Goal: Task Accomplishment & Management: Use online tool/utility

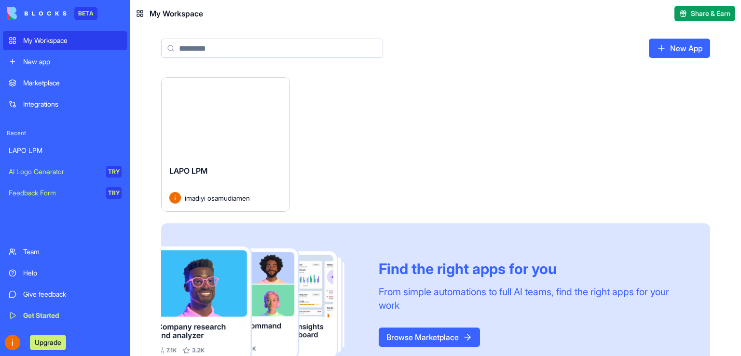
click at [685, 47] on link "New App" at bounding box center [679, 48] width 61 height 19
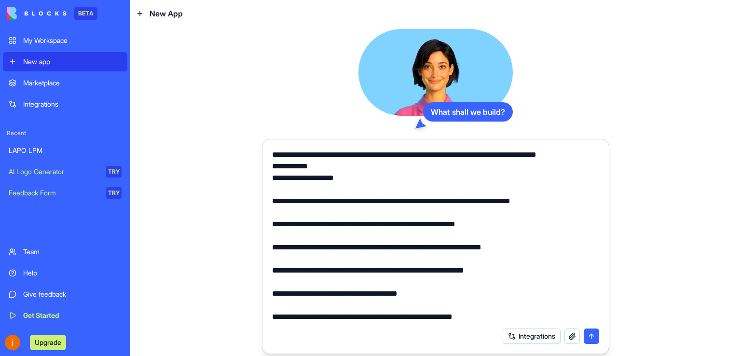
click at [273, 151] on textarea at bounding box center [435, 236] width 327 height 174
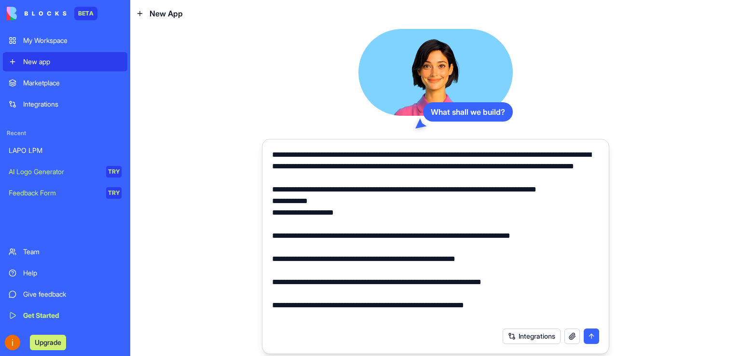
type textarea "**********"
click at [591, 334] on div "Integrations" at bounding box center [550, 335] width 96 height 15
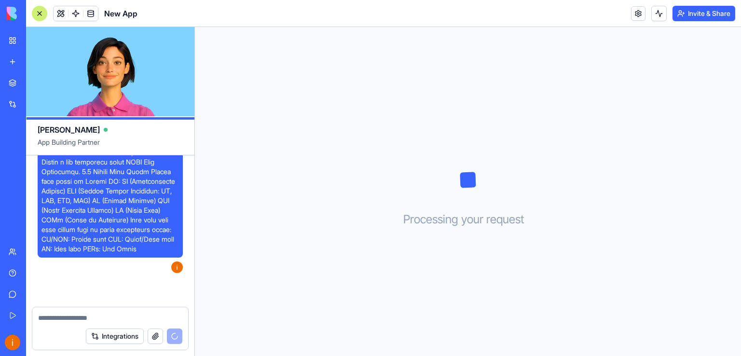
scroll to position [478, 0]
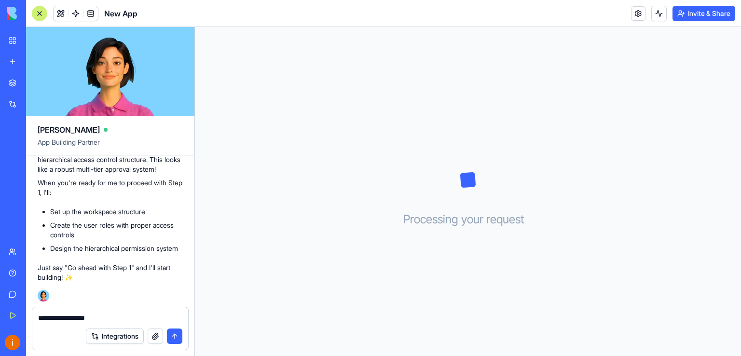
type textarea "**********"
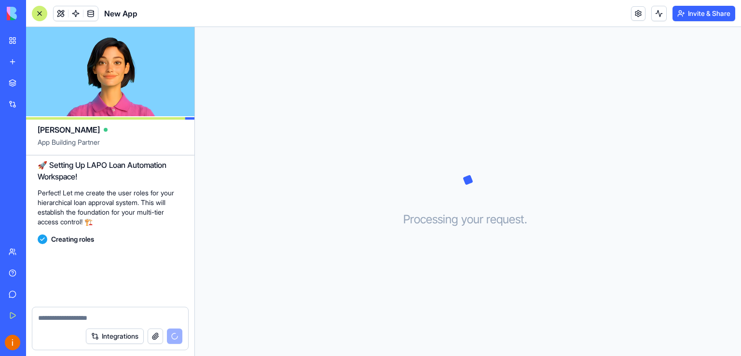
scroll to position [814, 0]
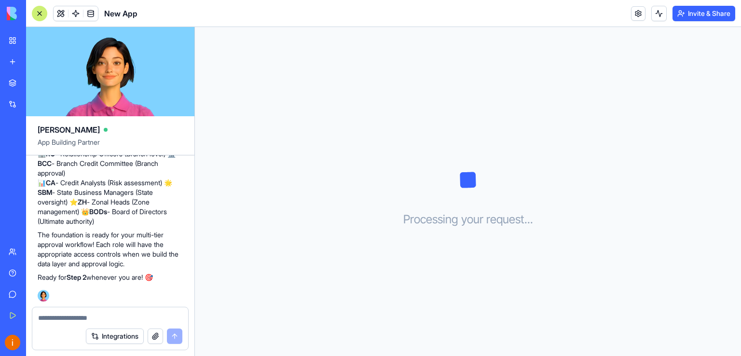
click at [50, 319] on textarea at bounding box center [110, 318] width 145 height 10
paste textarea "**********"
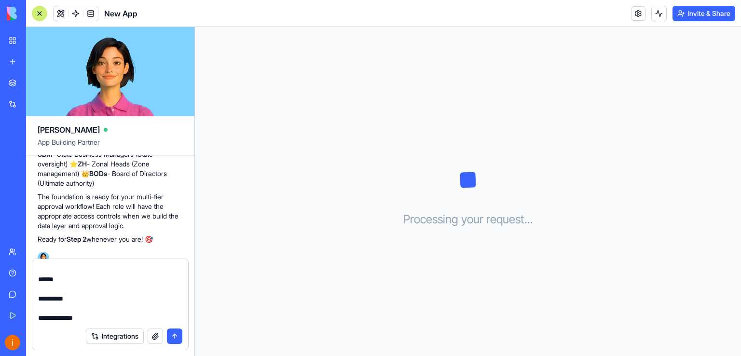
scroll to position [433, 0]
type textarea "**********"
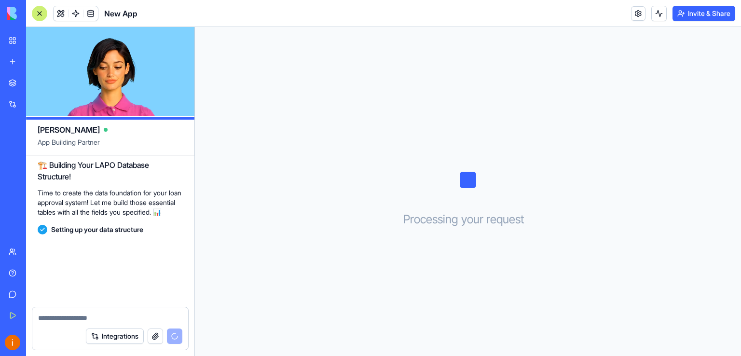
scroll to position [1422, 0]
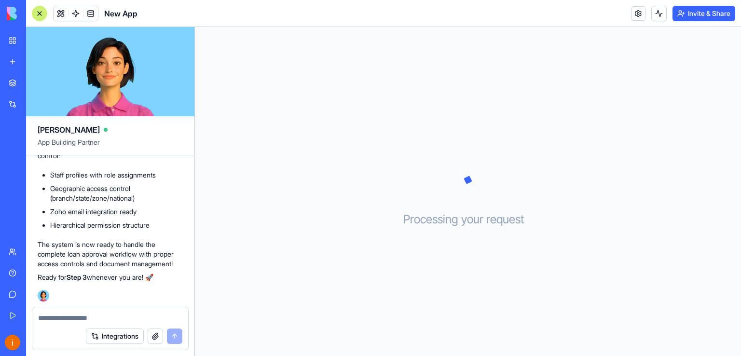
paste textarea "**********"
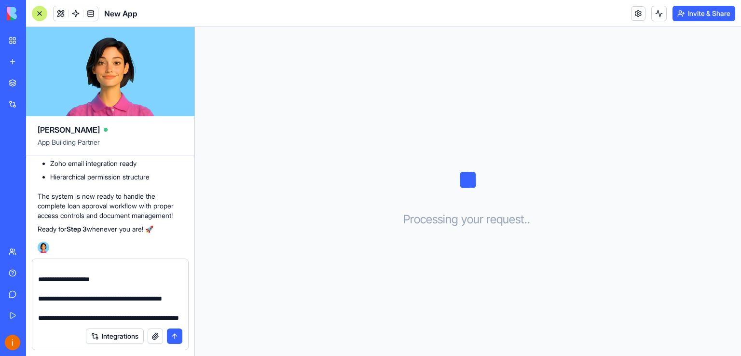
scroll to position [115, 0]
type textarea "**********"
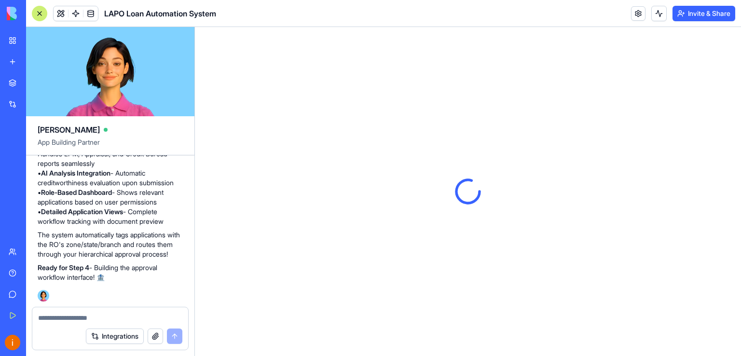
scroll to position [0, 0]
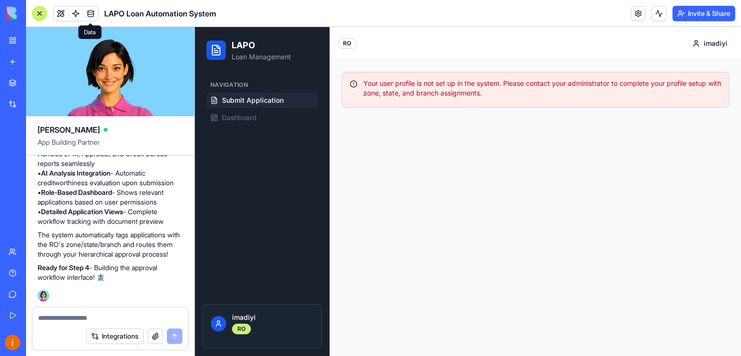
click at [83, 313] on textarea at bounding box center [110, 318] width 145 height 10
paste textarea "**********"
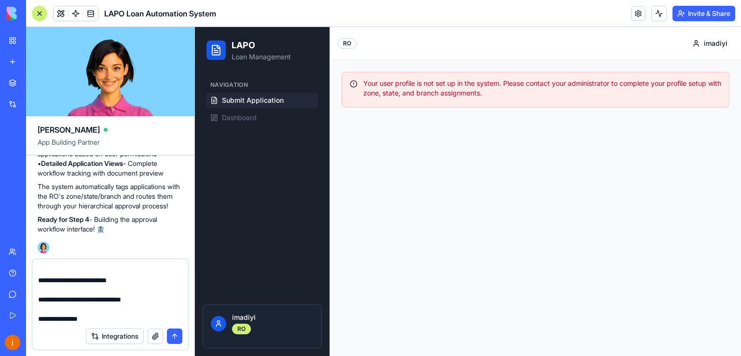
scroll to position [47, 0]
paste textarea "**********"
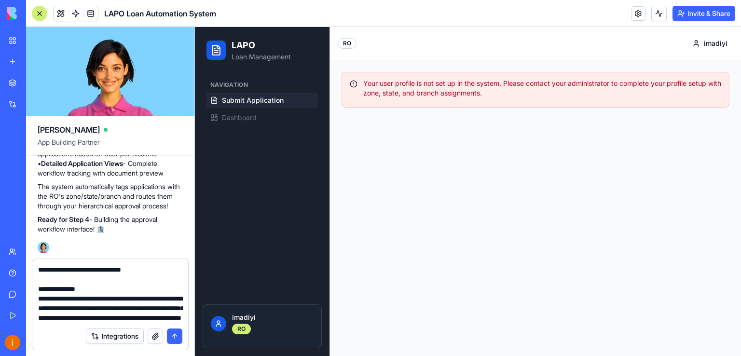
scroll to position [105, 0]
paste textarea "**********"
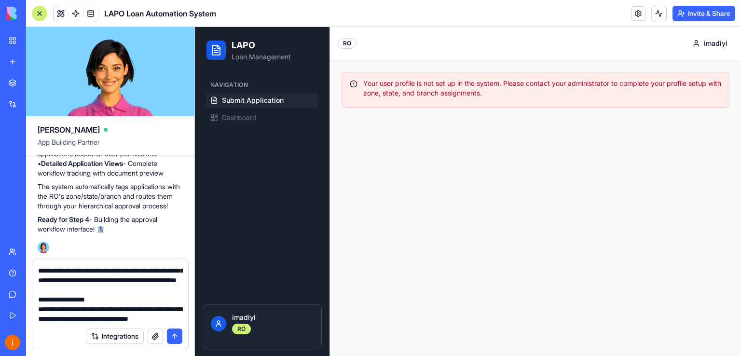
scroll to position [173, 0]
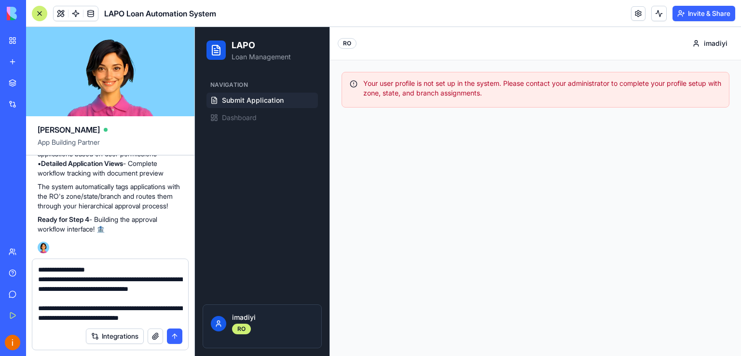
click at [44, 291] on textarea "**********" at bounding box center [110, 294] width 145 height 58
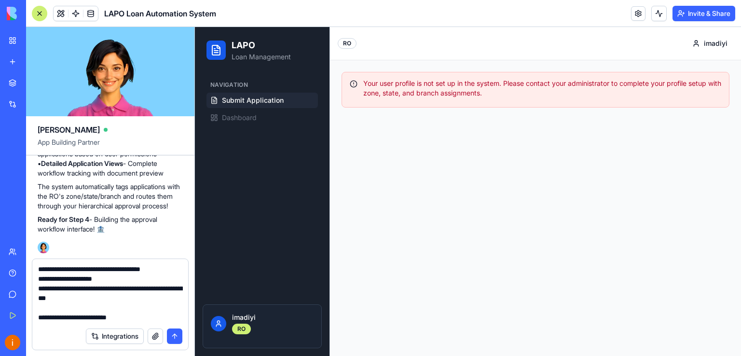
scroll to position [164, 0]
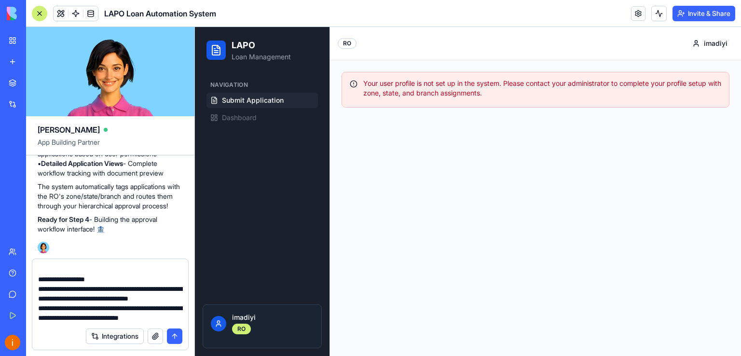
click at [95, 320] on textarea "**********" at bounding box center [110, 294] width 145 height 58
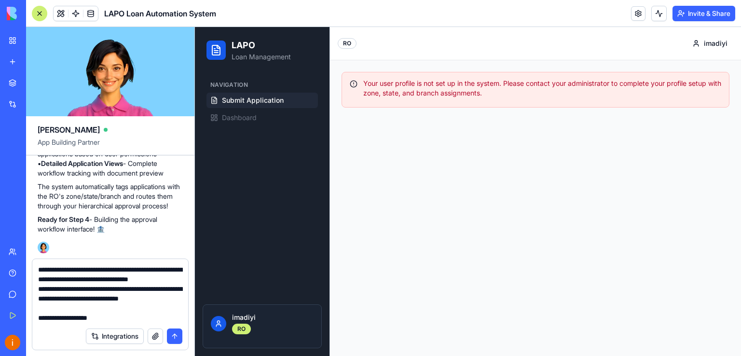
type textarea "**********"
click at [173, 335] on button "submit" at bounding box center [174, 335] width 15 height 15
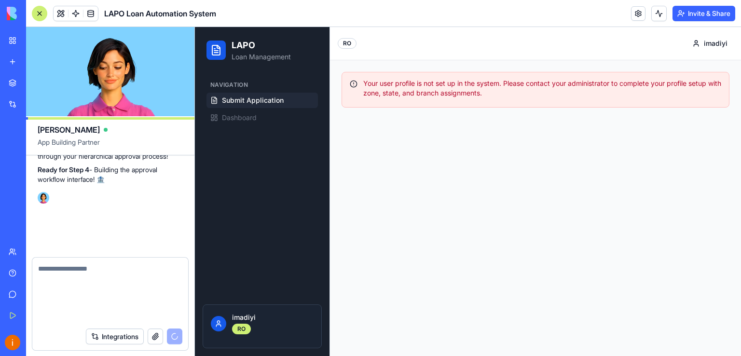
scroll to position [0, 0]
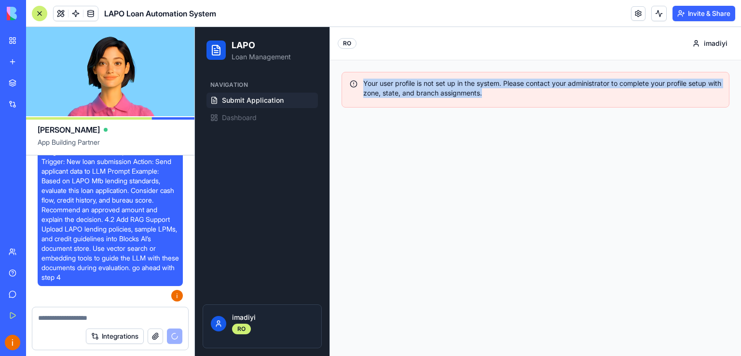
drag, startPoint x: 363, startPoint y: 78, endPoint x: 502, endPoint y: 94, distance: 139.8
click at [502, 94] on div "Your user profile is not set up in the system. Please contact your administrato…" at bounding box center [535, 90] width 388 height 36
copy div "Your user profile is not set up in the system. Please contact your administrato…"
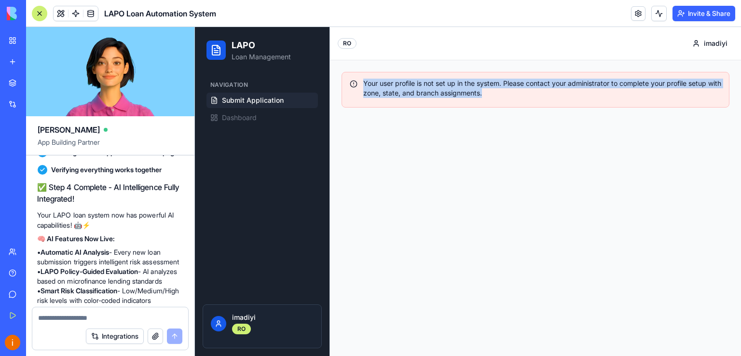
scroll to position [2764, 0]
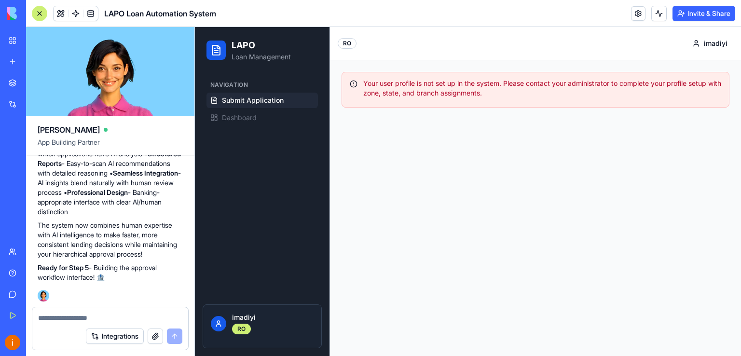
click at [62, 320] on textarea at bounding box center [110, 318] width 145 height 10
click at [110, 320] on textarea "**********" at bounding box center [110, 318] width 145 height 10
paste textarea "**********"
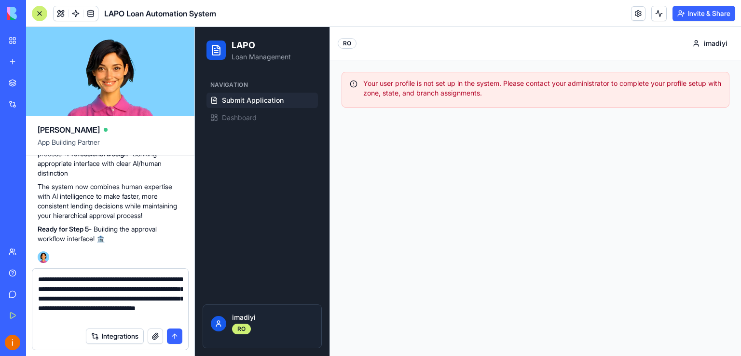
type textarea "**********"
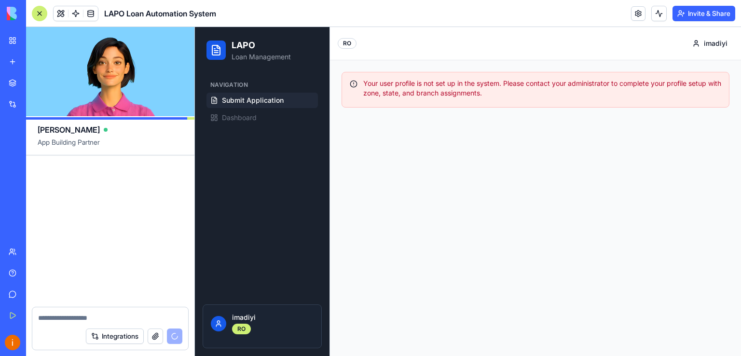
scroll to position [3318, 0]
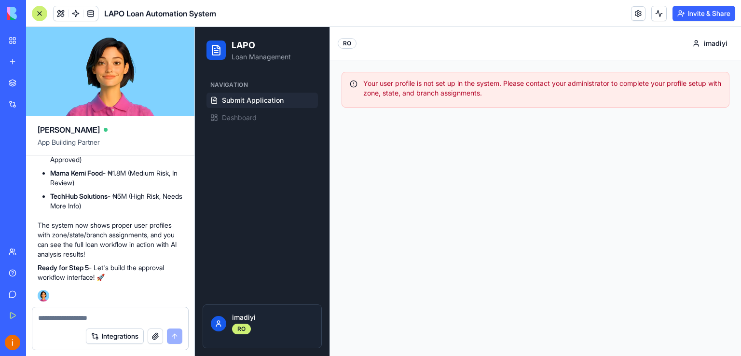
paste textarea "**********"
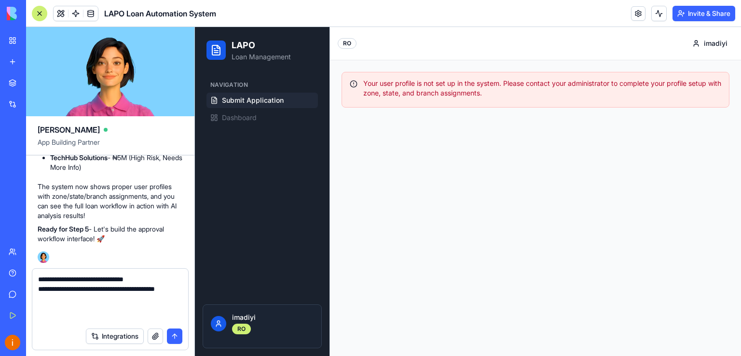
paste textarea "**********"
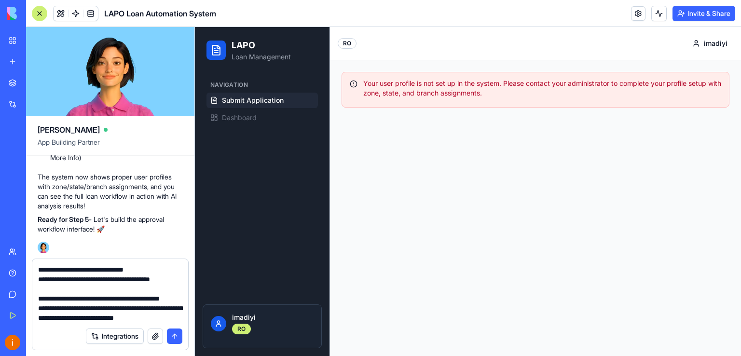
type textarea "**********"
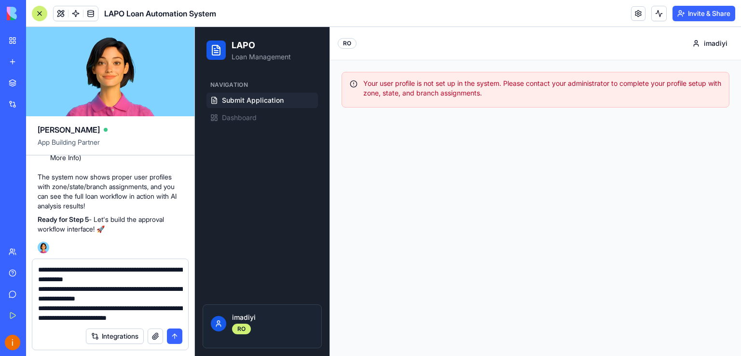
click at [83, 312] on textarea "**********" at bounding box center [110, 294] width 145 height 58
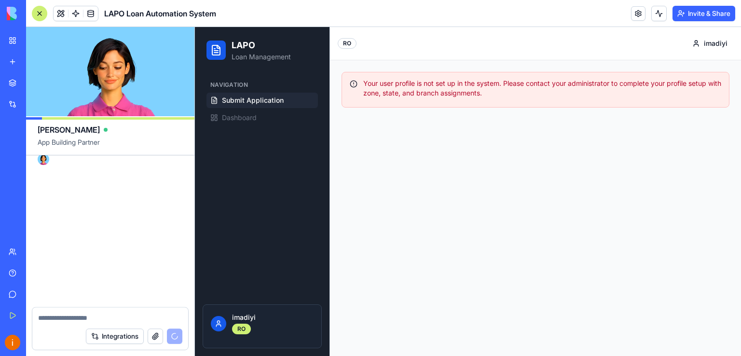
scroll to position [0, 0]
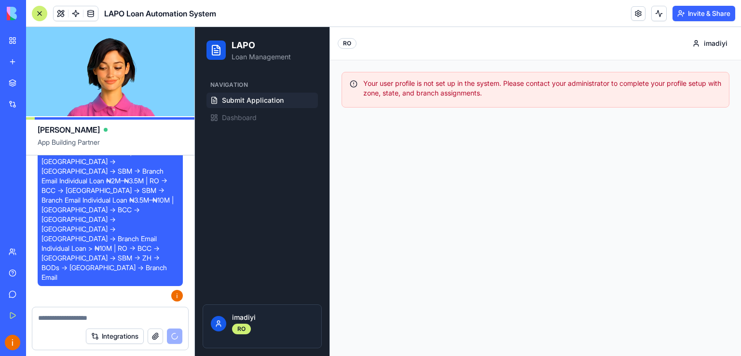
paste textarea "**********"
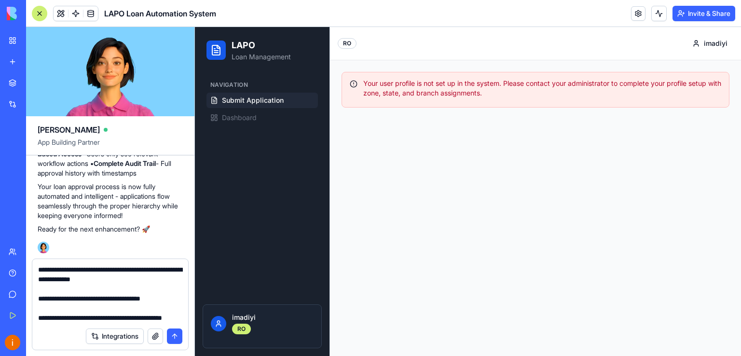
scroll to position [76, 0]
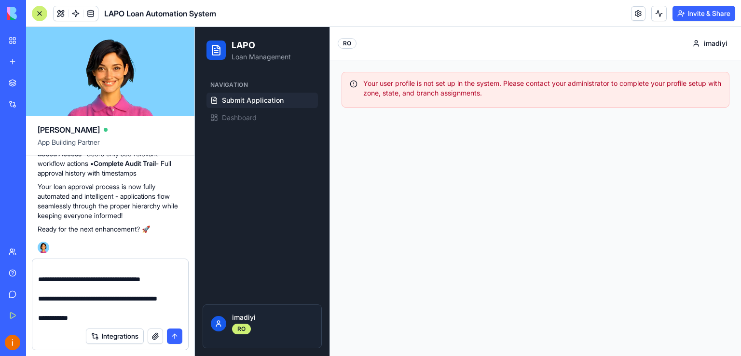
type textarea "**********"
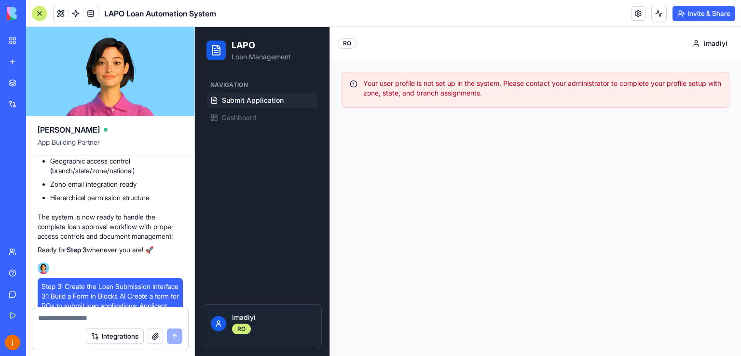
scroll to position [2074, 0]
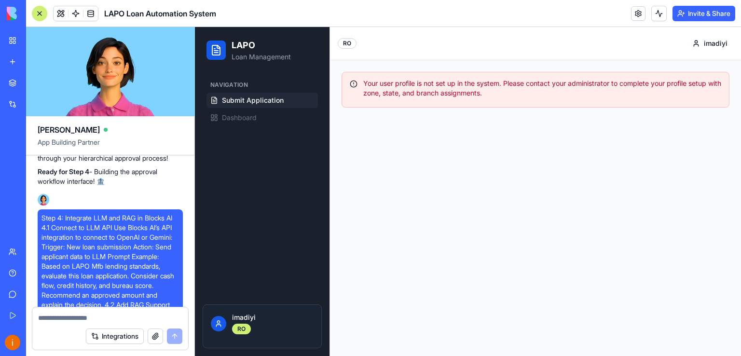
drag, startPoint x: 193, startPoint y: 220, endPoint x: 191, endPoint y: 207, distance: 13.2
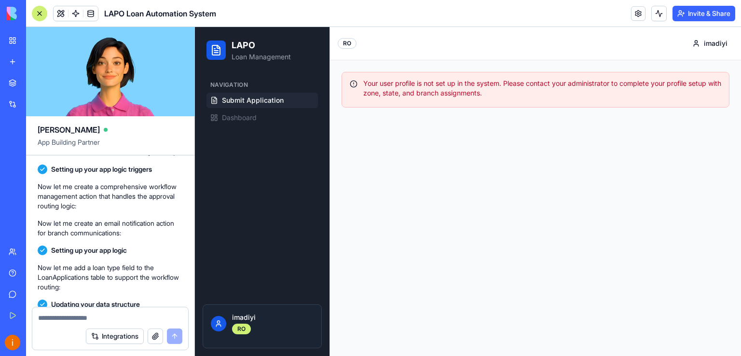
scroll to position [3600, 0]
click at [87, 318] on textarea at bounding box center [110, 318] width 145 height 10
paste textarea "**********"
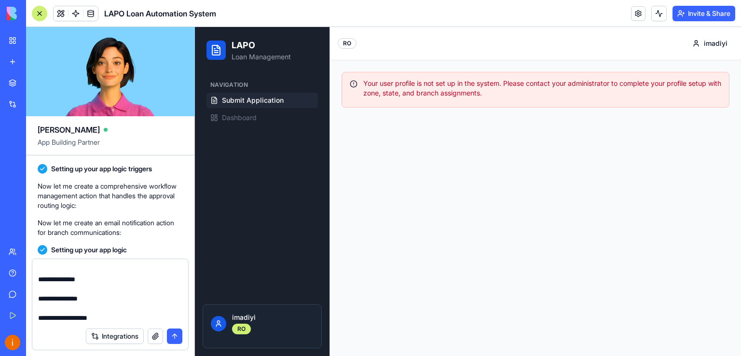
scroll to position [124, 0]
click at [107, 303] on textarea "**********" at bounding box center [110, 294] width 145 height 58
type textarea "**********"
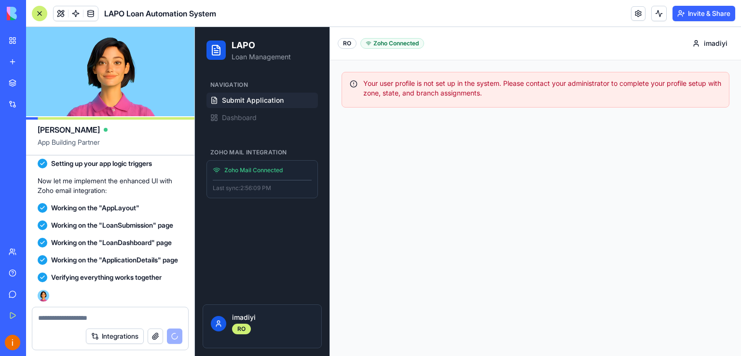
scroll to position [6464, 0]
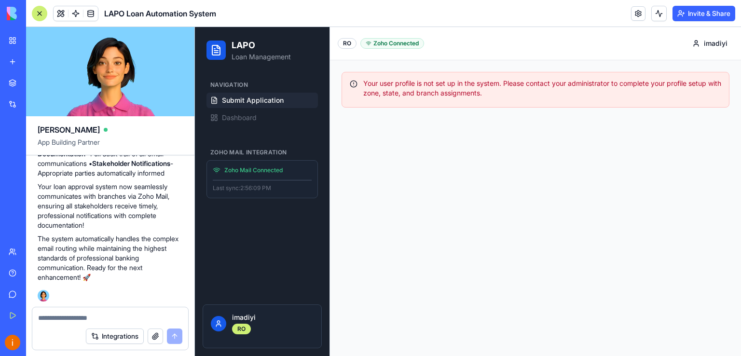
paste textarea "**********"
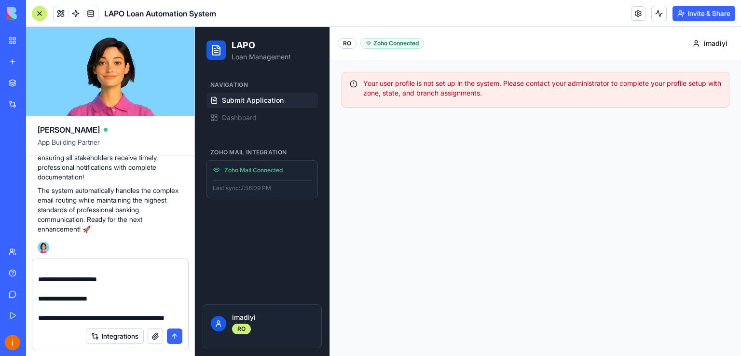
scroll to position [211, 0]
type textarea "**********"
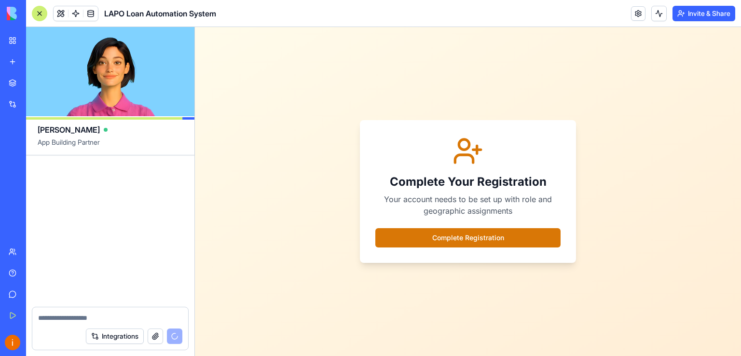
scroll to position [7538, 0]
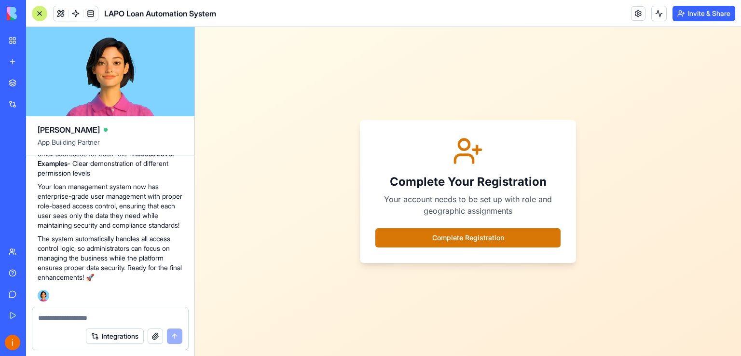
click at [133, 316] on textarea at bounding box center [110, 318] width 145 height 10
paste textarea "**********"
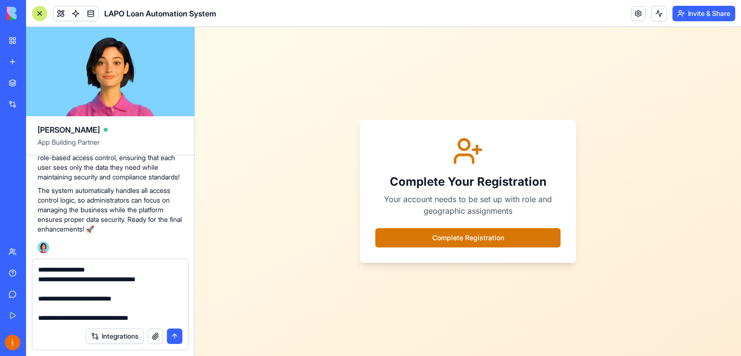
scroll to position [115, 0]
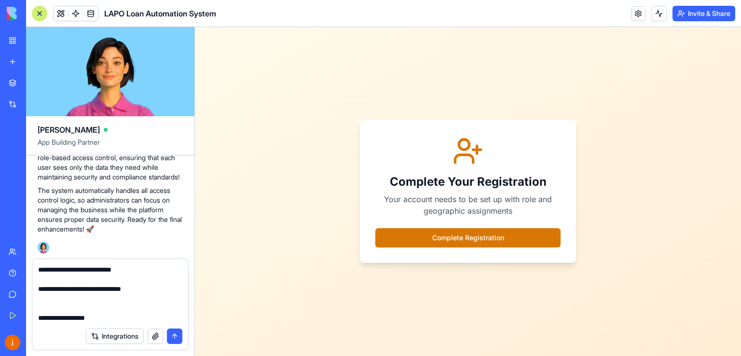
type textarea "**********"
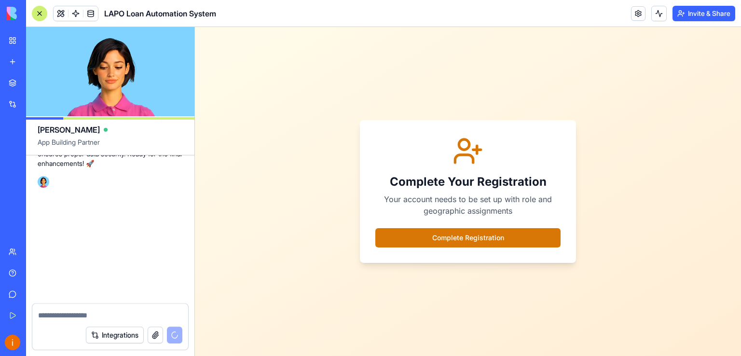
scroll to position [0, 0]
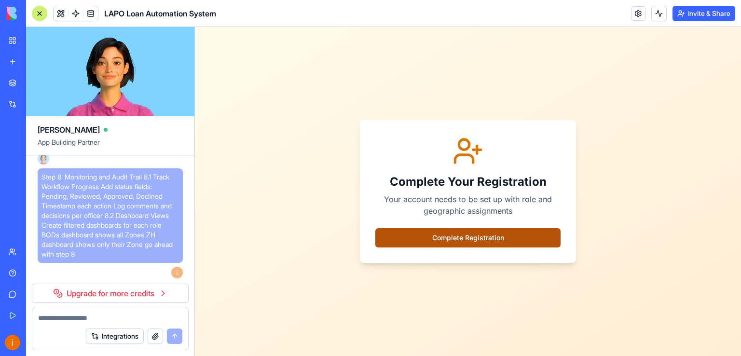
click at [476, 240] on button "Complete Registration" at bounding box center [467, 237] width 185 height 19
click at [475, 236] on button "Complete Registration" at bounding box center [467, 237] width 185 height 19
click at [475, 234] on button "Complete Registration" at bounding box center [467, 237] width 185 height 19
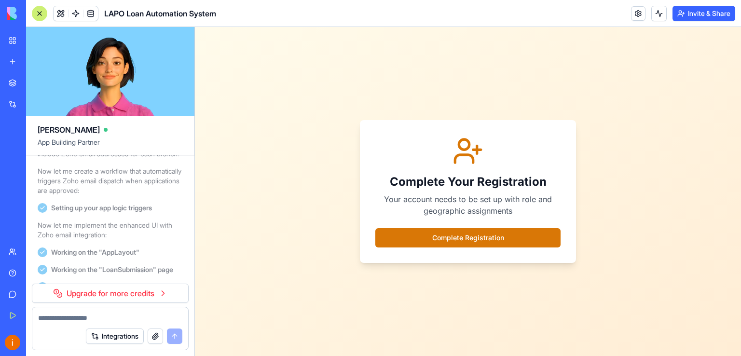
scroll to position [4911, 0]
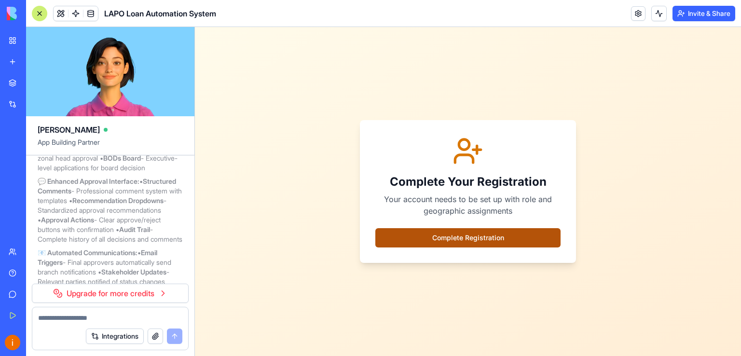
click at [451, 238] on button "Complete Registration" at bounding box center [467, 237] width 185 height 19
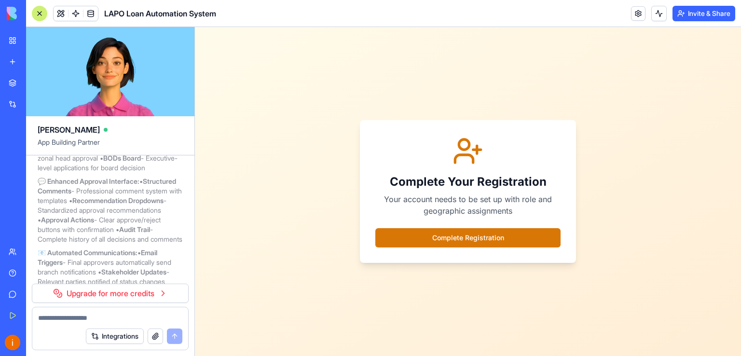
click at [358, 278] on div "Complete Your Registration Your account needs to be set up with role and geogra…" at bounding box center [468, 191] width 546 height 329
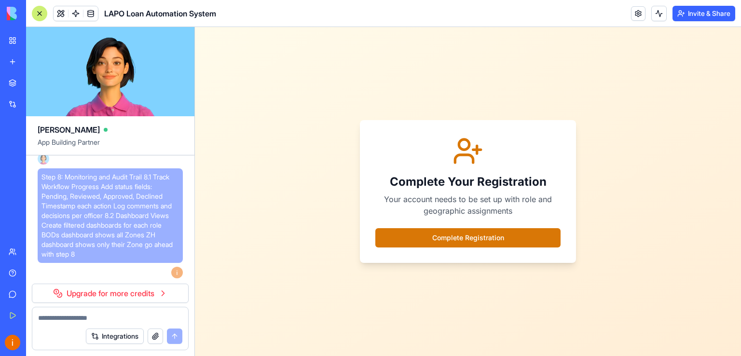
click at [50, 343] on button "Upgrade" at bounding box center [48, 342] width 36 height 15
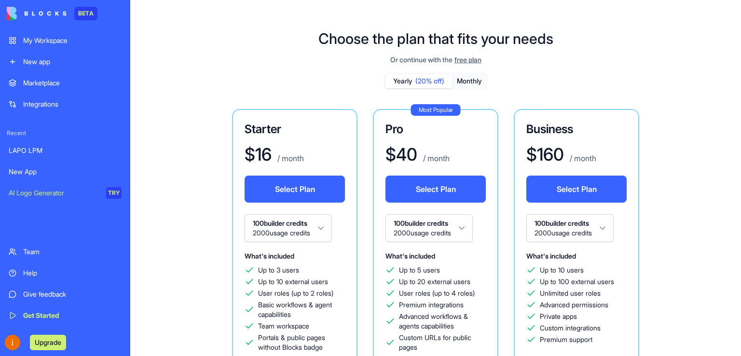
scroll to position [189, 0]
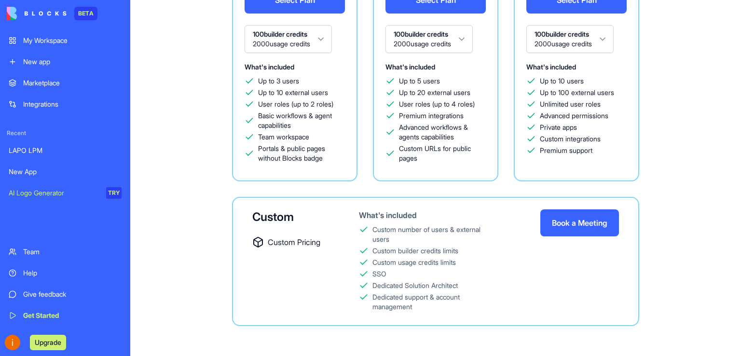
drag, startPoint x: 740, startPoint y: 218, endPoint x: 740, endPoint y: 193, distance: 25.6
click at [740, 193] on div "Choose the plan that fits your needs Or continue with the free plan Yearly (20%…" at bounding box center [435, 90] width 610 height 531
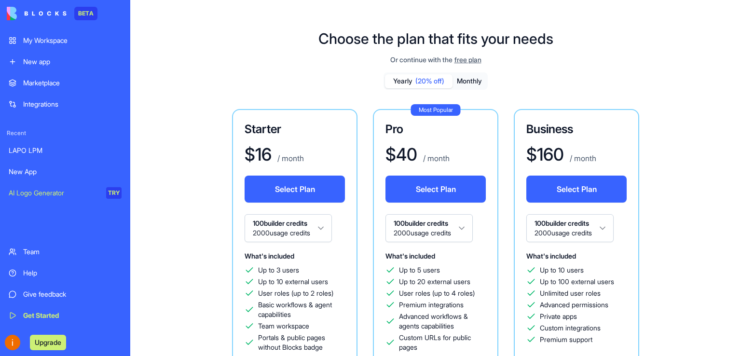
scroll to position [19, 0]
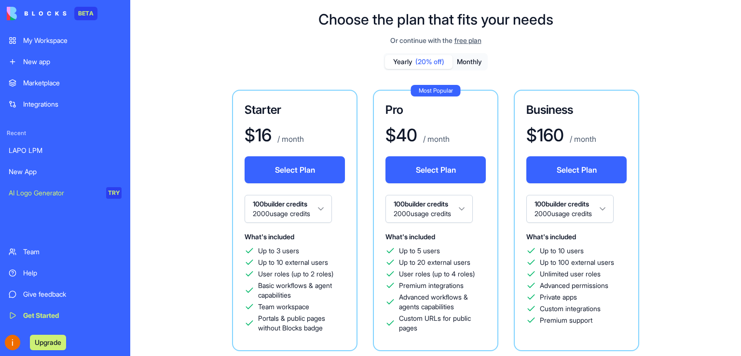
click at [472, 40] on span "free plan" at bounding box center [467, 41] width 27 height 10
click at [474, 41] on span "free plan" at bounding box center [467, 41] width 27 height 10
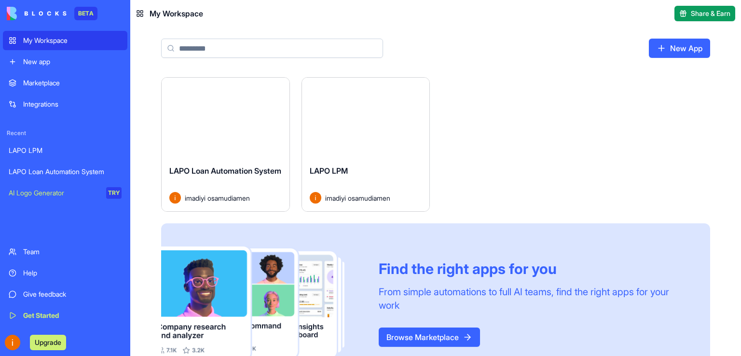
click at [219, 147] on div "Launch" at bounding box center [226, 118] width 128 height 80
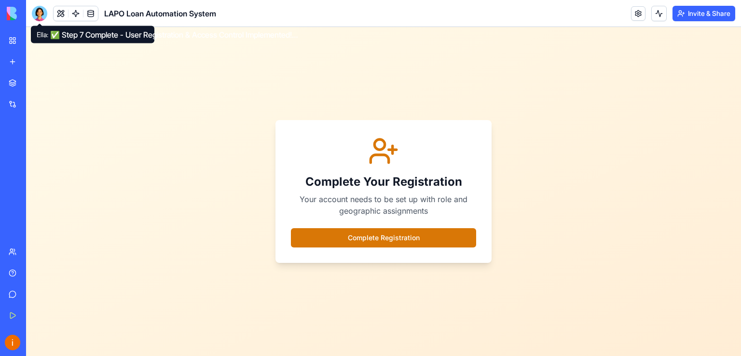
click at [40, 12] on div at bounding box center [39, 13] width 15 height 15
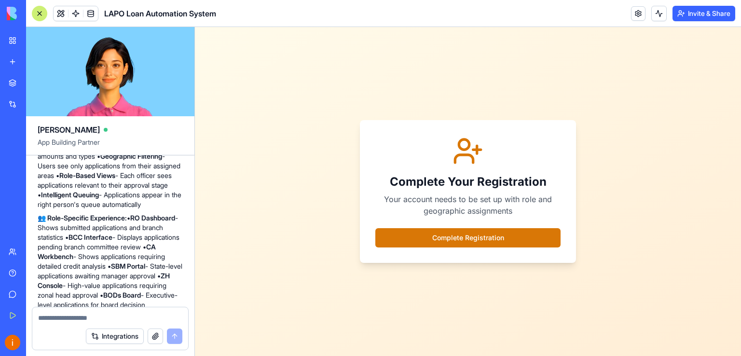
scroll to position [4083, 0]
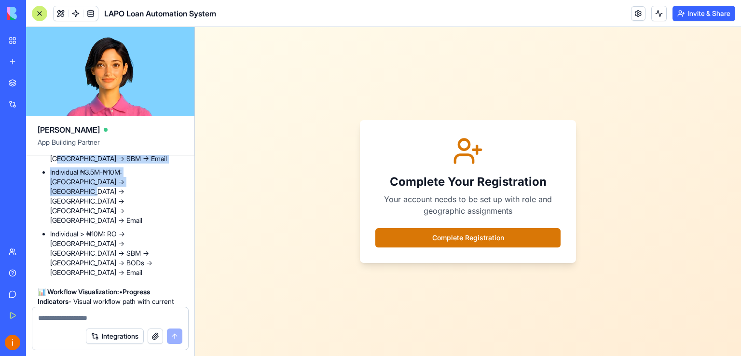
drag, startPoint x: 191, startPoint y: 255, endPoint x: 190, endPoint y: 286, distance: 30.9
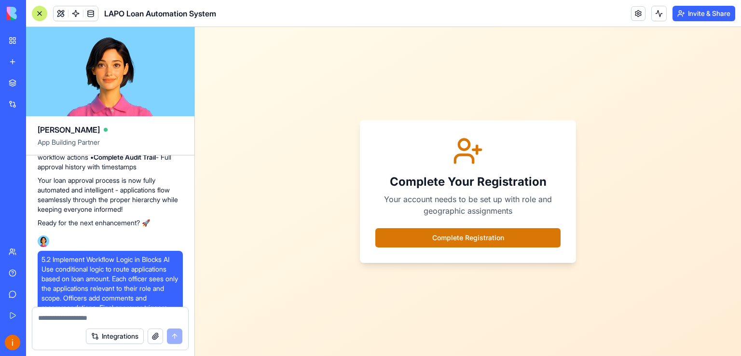
scroll to position [4372, 0]
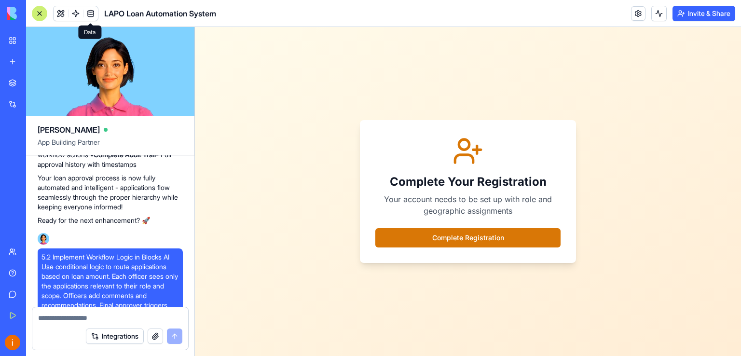
click at [91, 10] on link at bounding box center [90, 13] width 14 height 14
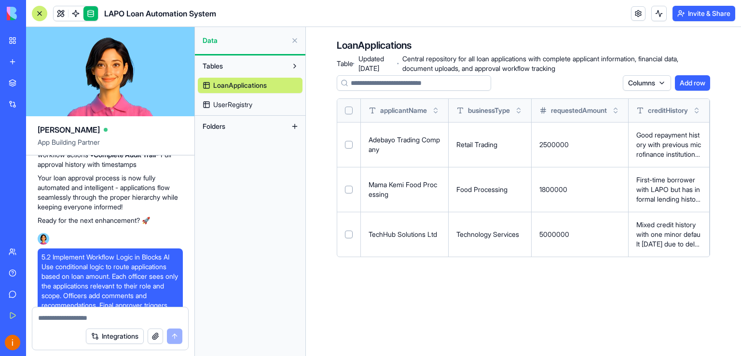
drag, startPoint x: 517, startPoint y: 264, endPoint x: 566, endPoint y: 265, distance: 48.2
click at [566, 265] on div "LoanApplications Table · Updated [DATE] · Central repository for all loan appli…" at bounding box center [523, 151] width 435 height 249
drag, startPoint x: 569, startPoint y: 243, endPoint x: 495, endPoint y: 243, distance: 74.3
click at [493, 268] on div "LoanApplications Table · Updated [DATE] · Central repository for all loan appli…" at bounding box center [523, 151] width 435 height 249
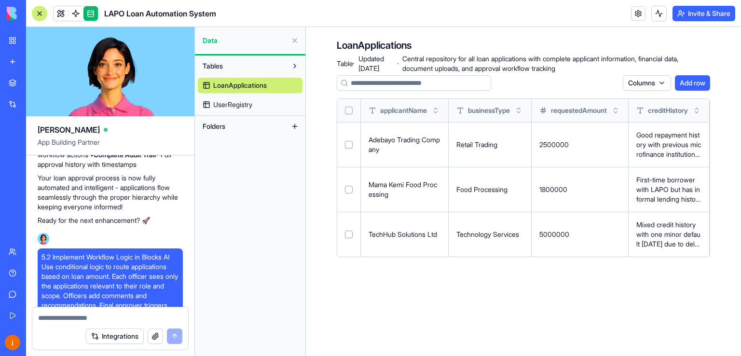
click at [660, 81] on html "BETA My Workspace New app Marketplace Integrations Recent LAPO LPM LAPO Loan Au…" at bounding box center [370, 178] width 741 height 356
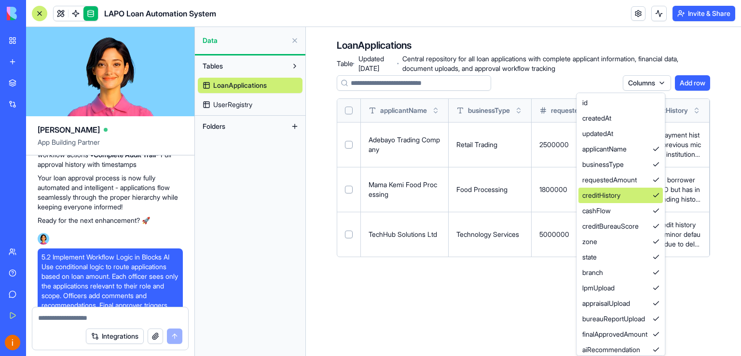
click at [618, 193] on div "creditHistory" at bounding box center [620, 195] width 84 height 15
click at [606, 193] on div "creditHistory" at bounding box center [620, 195] width 84 height 15
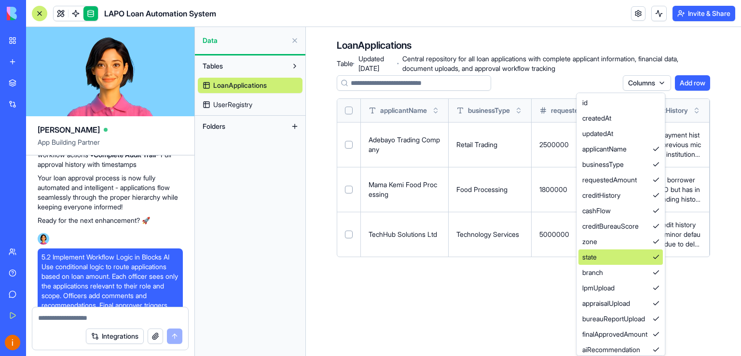
click at [604, 255] on div "state" at bounding box center [620, 256] width 84 height 15
click at [523, 271] on html "BETA My Workspace New app Marketplace Integrations Recent LAPO LPM LAPO Loan Au…" at bounding box center [370, 178] width 741 height 356
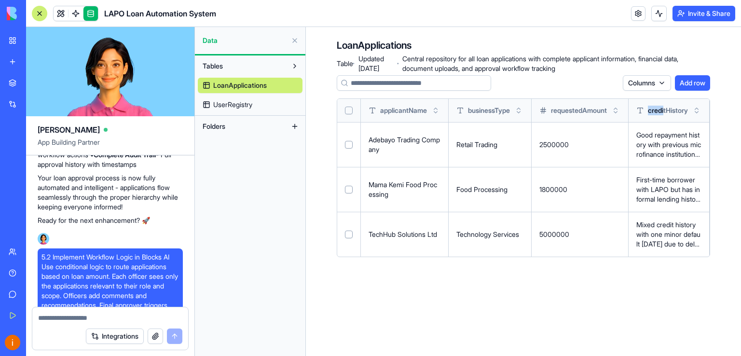
drag, startPoint x: 672, startPoint y: 110, endPoint x: 639, endPoint y: 110, distance: 32.8
click at [639, 110] on th "creditHistory" at bounding box center [668, 110] width 81 height 23
click at [648, 134] on p "Good repayment history with previous microfinance institutions. No defaults in …" at bounding box center [668, 144] width 65 height 29
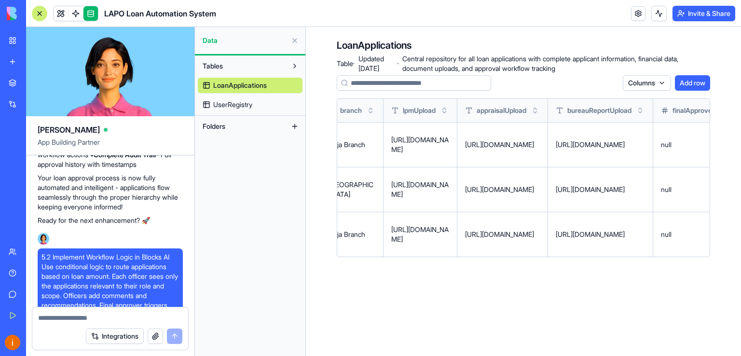
scroll to position [0, 617]
click at [622, 194] on p "[URL][DOMAIN_NAME]" at bounding box center [597, 190] width 89 height 10
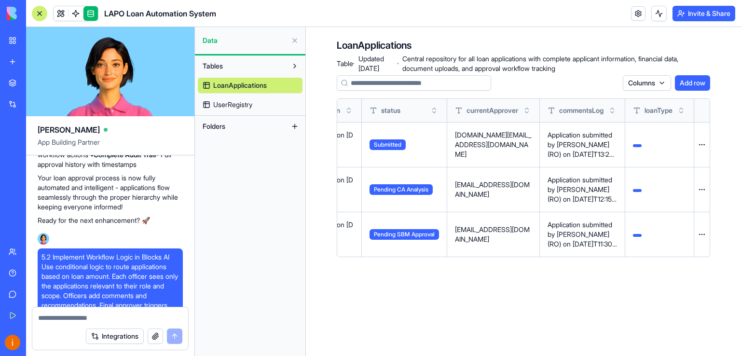
scroll to position [0, 1156]
click at [232, 105] on span "UserRegistry" at bounding box center [232, 105] width 39 height 10
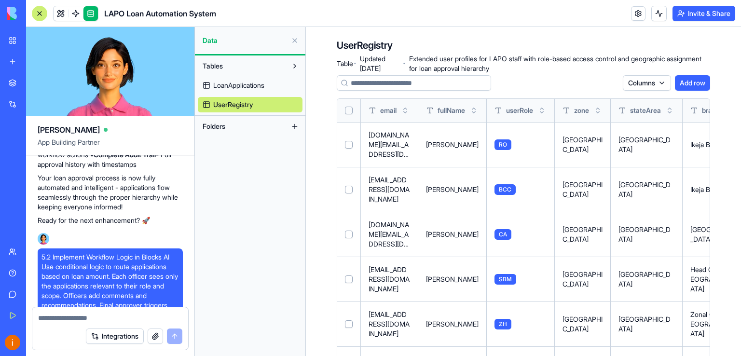
click at [653, 84] on html "BETA My Workspace New app Marketplace Integrations Recent LAPO LPM LAPO Loan Au…" at bounding box center [370, 178] width 741 height 356
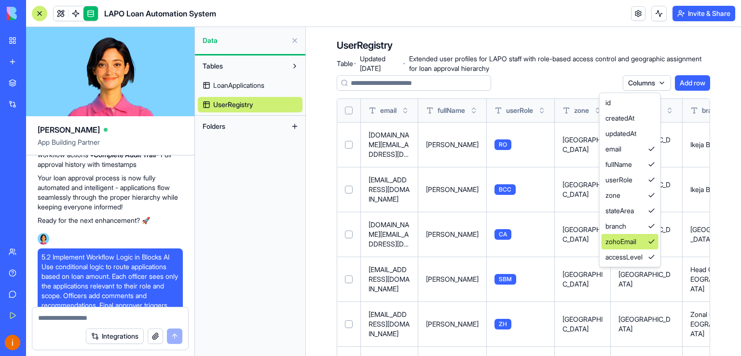
click at [624, 240] on div "zohoEmail" at bounding box center [629, 241] width 57 height 15
click at [614, 240] on div "zohoEmail" at bounding box center [629, 241] width 57 height 15
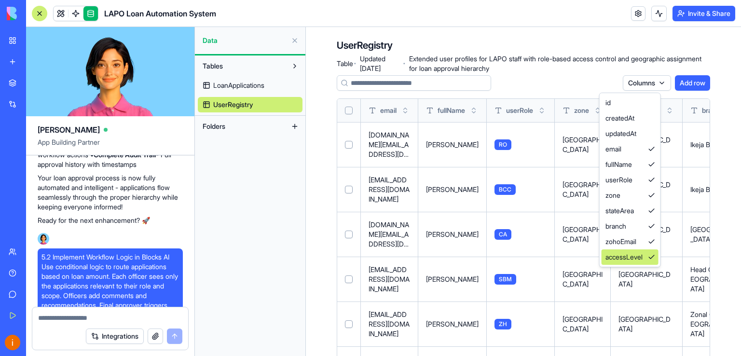
click at [618, 254] on div "accessLevel" at bounding box center [629, 256] width 57 height 15
click at [573, 233] on html "BETA My Workspace New app Marketplace Integrations Recent LAPO LPM LAPO Loan Au…" at bounding box center [370, 178] width 741 height 356
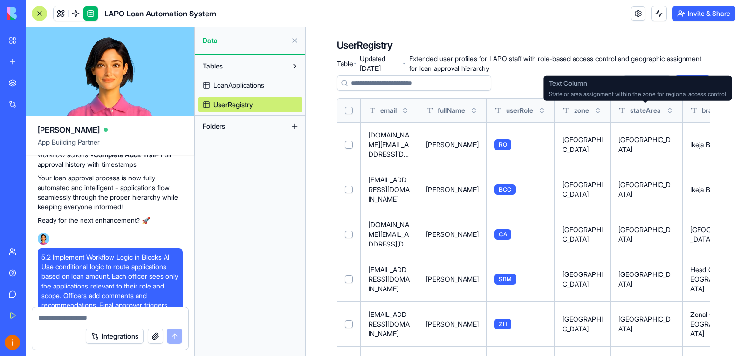
drag, startPoint x: 678, startPoint y: 108, endPoint x: 602, endPoint y: 112, distance: 75.8
click at [602, 112] on tr "email fullName userRole zone stateArea branch zohoEmail" at bounding box center [585, 110] width 496 height 23
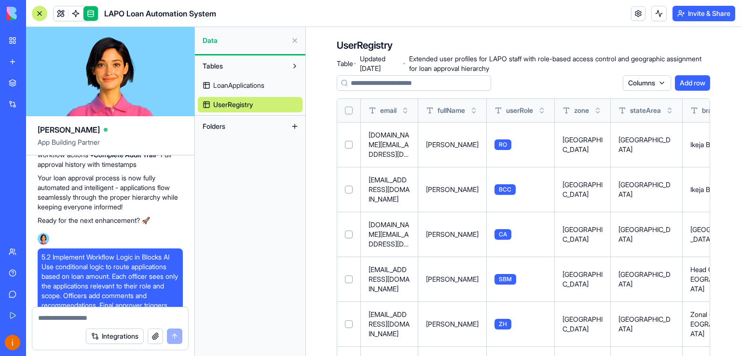
drag, startPoint x: 668, startPoint y: 114, endPoint x: 642, endPoint y: 135, distance: 33.2
click at [691, 112] on th "branch" at bounding box center [713, 110] width 63 height 23
drag, startPoint x: 691, startPoint y: 112, endPoint x: 612, endPoint y: 112, distance: 78.1
click at [612, 112] on tr "email fullName userRole zone stateArea branch zohoEmail" at bounding box center [585, 110] width 496 height 23
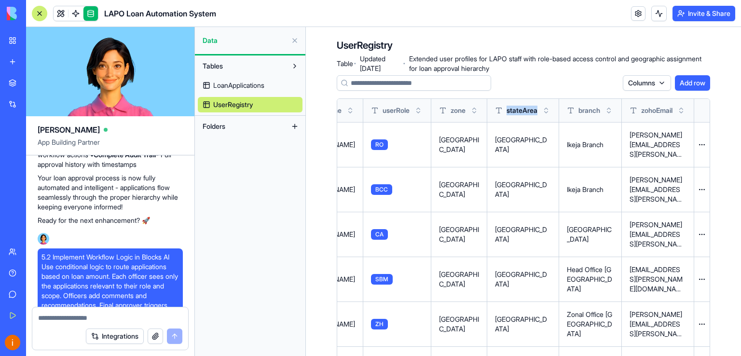
scroll to position [0, 139]
click at [223, 67] on span "Tables" at bounding box center [213, 66] width 20 height 10
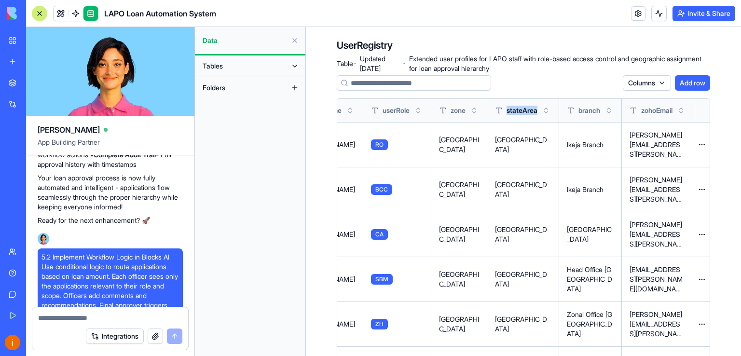
click at [223, 67] on span "Tables" at bounding box center [213, 66] width 20 height 10
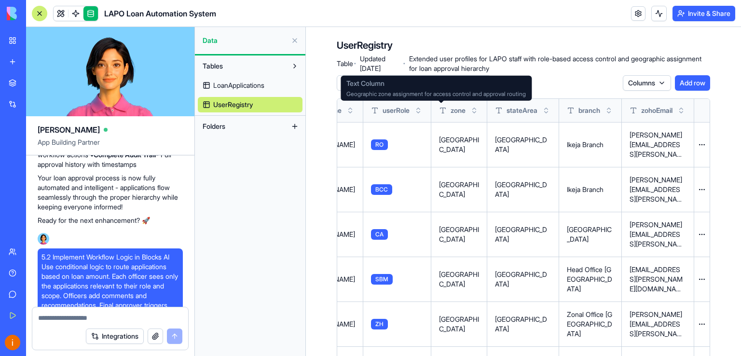
click at [563, 86] on div "Columns Add row" at bounding box center [523, 82] width 373 height 15
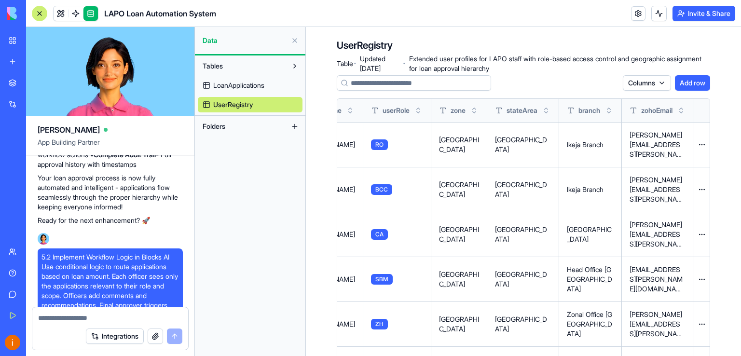
click at [413, 113] on button "Toggle sort" at bounding box center [418, 111] width 10 height 10
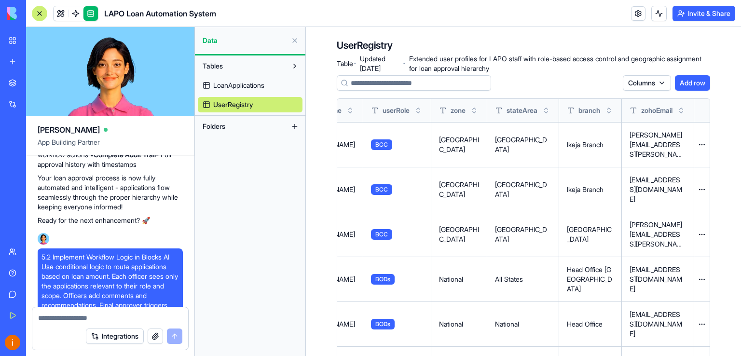
click at [413, 113] on button "Toggle sort" at bounding box center [418, 111] width 10 height 10
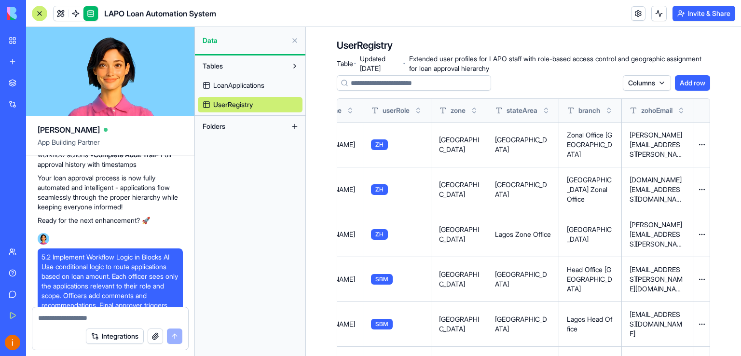
click at [413, 113] on button "Toggle sort" at bounding box center [418, 111] width 10 height 10
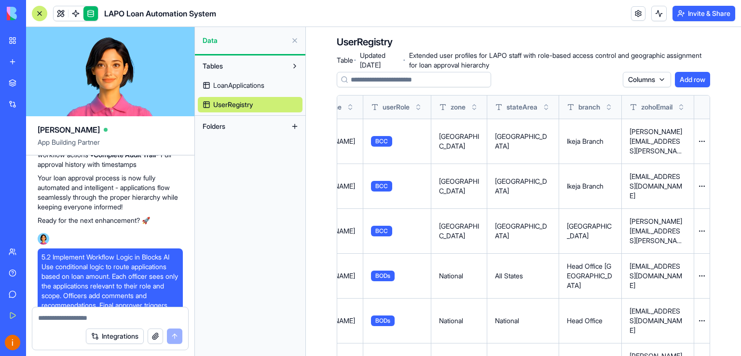
scroll to position [0, 0]
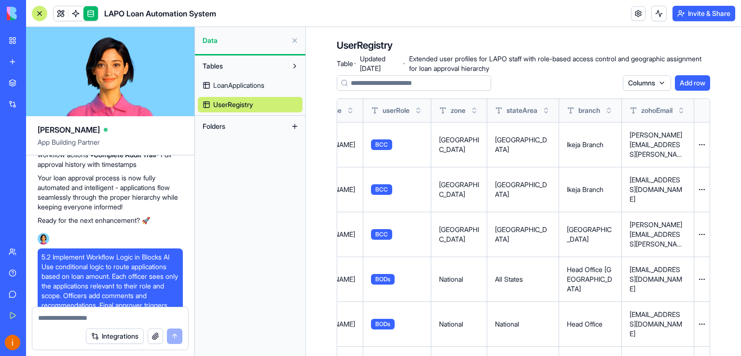
click at [413, 111] on button "Toggle sort" at bounding box center [418, 111] width 10 height 10
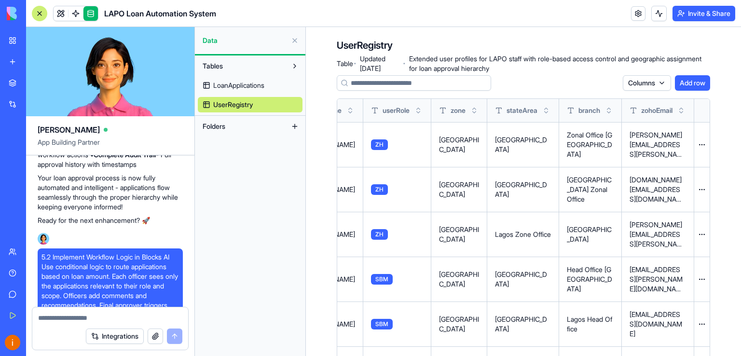
click at [413, 110] on button "Toggle sort" at bounding box center [418, 111] width 10 height 10
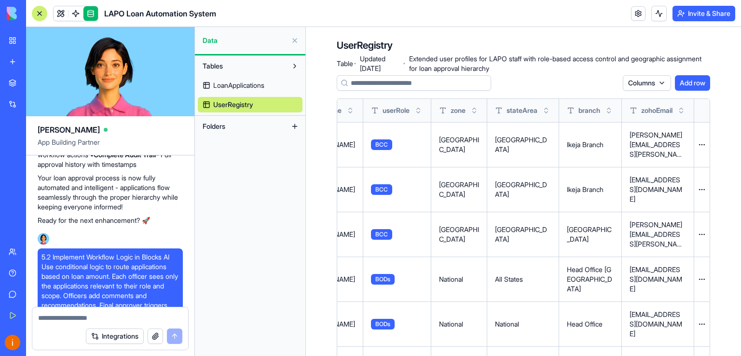
click at [244, 83] on span "LoanApplications" at bounding box center [238, 86] width 51 height 10
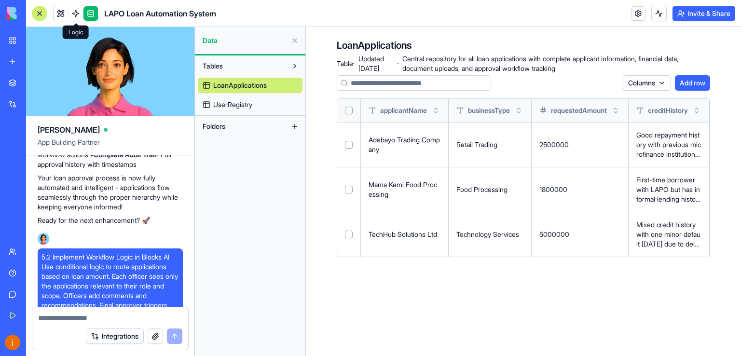
click at [75, 12] on link at bounding box center [75, 13] width 14 height 14
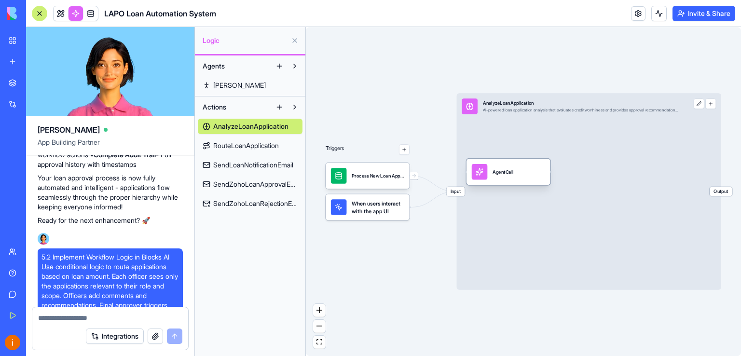
click at [503, 172] on div "AgentCall" at bounding box center [502, 171] width 21 height 7
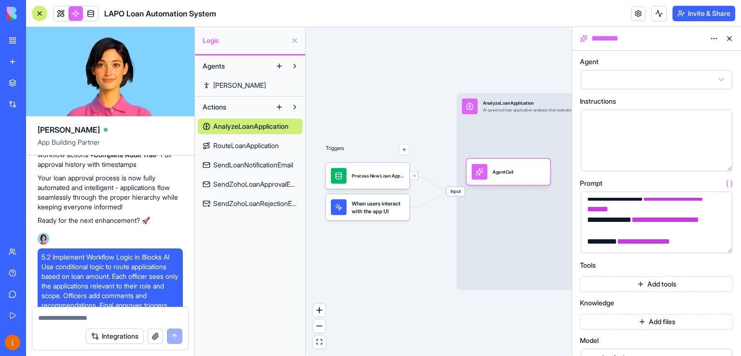
scroll to position [136, 0]
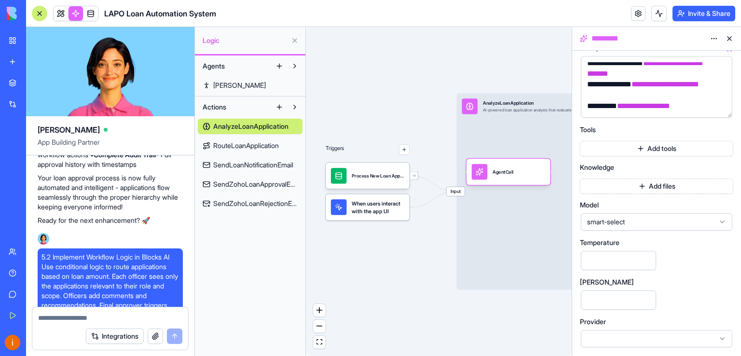
click at [725, 220] on icon at bounding box center [722, 222] width 8 height 8
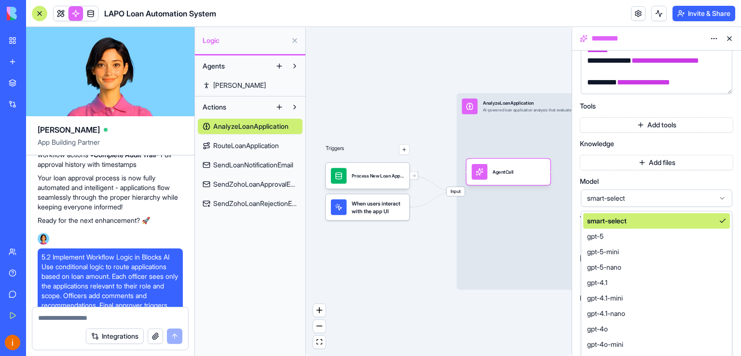
scroll to position [163, 0]
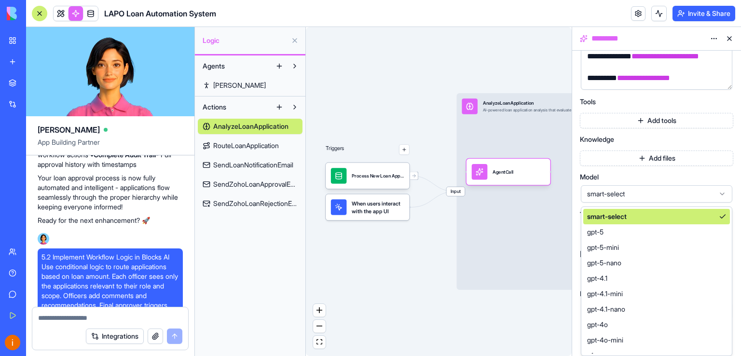
click at [721, 193] on icon at bounding box center [722, 194] width 4 height 2
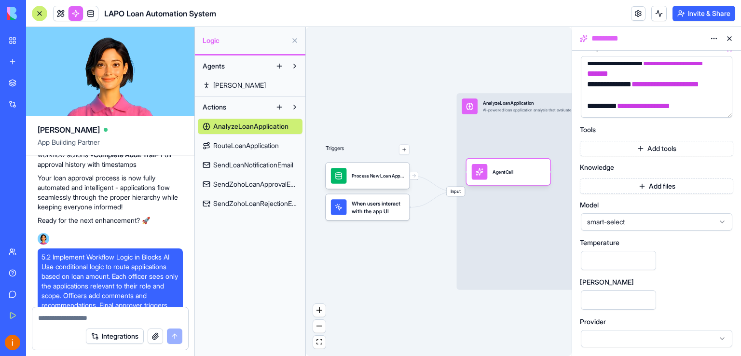
scroll to position [136, 0]
click at [721, 337] on icon at bounding box center [722, 339] width 8 height 8
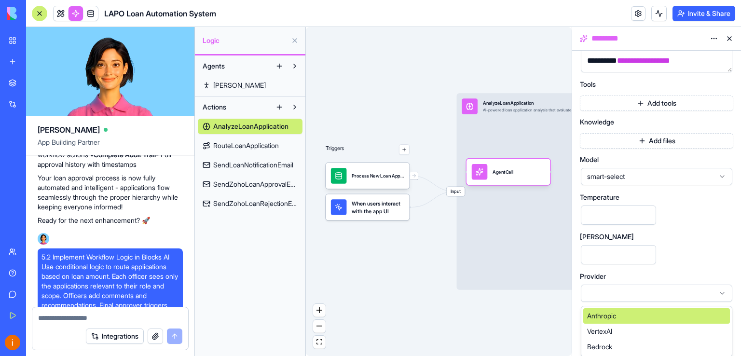
scroll to position [181, 0]
click at [723, 293] on icon at bounding box center [722, 293] width 8 height 8
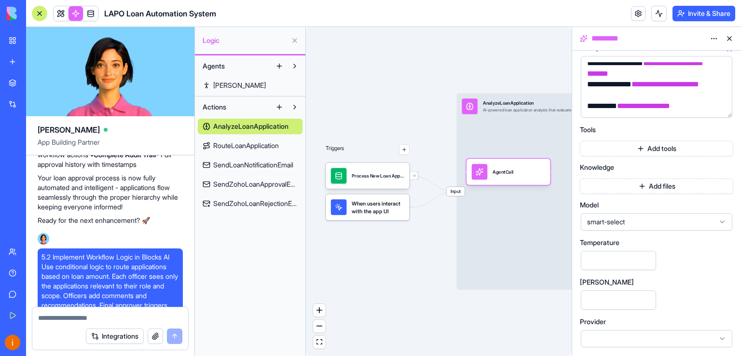
click at [646, 300] on input "****" at bounding box center [618, 299] width 75 height 19
click at [644, 303] on input "****" at bounding box center [618, 299] width 75 height 19
type input "****"
click at [645, 296] on input "****" at bounding box center [618, 299] width 75 height 19
click at [550, 311] on div "Triggers Process New Loan ApplicationTrigger When users interact with the app U…" at bounding box center [439, 191] width 266 height 329
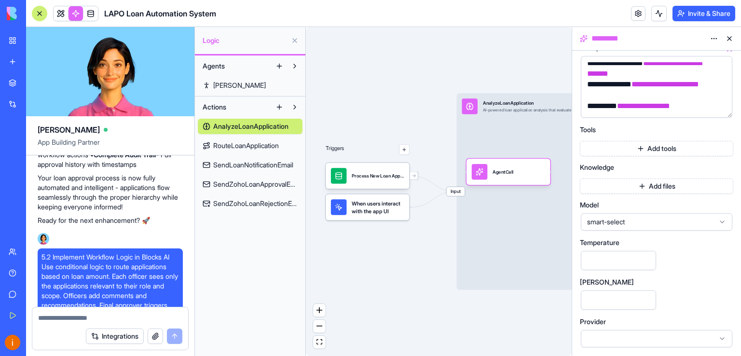
click at [722, 222] on icon at bounding box center [722, 222] width 4 height 2
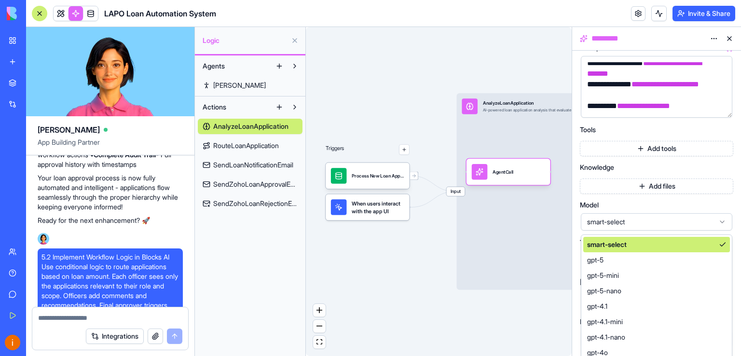
click at [722, 222] on icon at bounding box center [722, 222] width 4 height 2
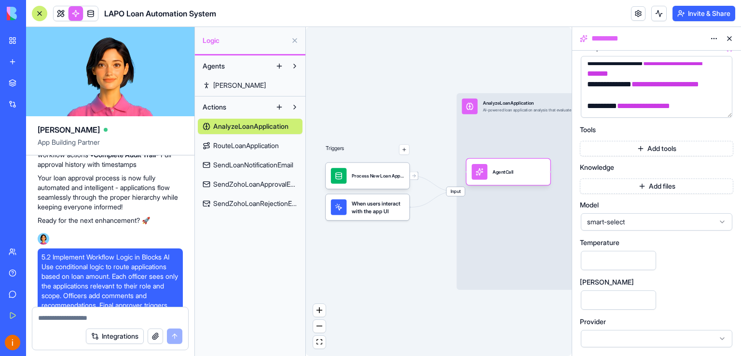
scroll to position [0, 0]
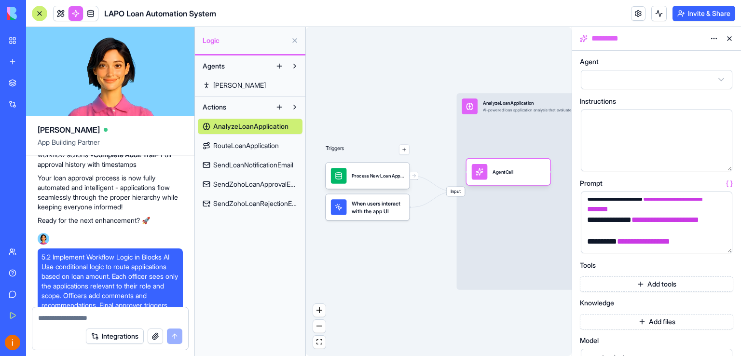
click at [721, 80] on html "BETA My Workspace New app Marketplace Integrations Recent LAPO LPM LAPO Loan Au…" at bounding box center [370, 178] width 741 height 356
click at [370, 208] on span "When users interact with the app UI" at bounding box center [378, 207] width 53 height 16
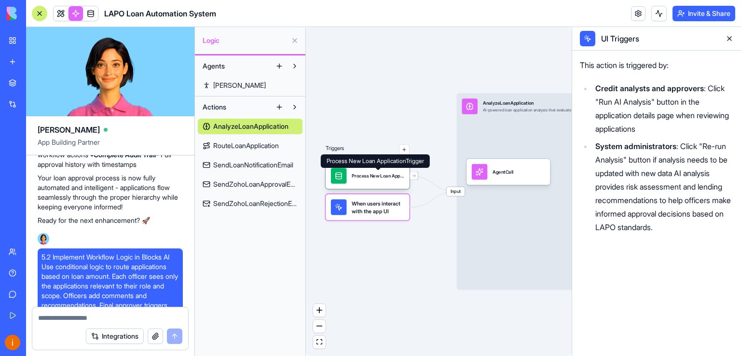
click at [369, 176] on div "Process New Loan ApplicationTrigger" at bounding box center [378, 176] width 53 height 7
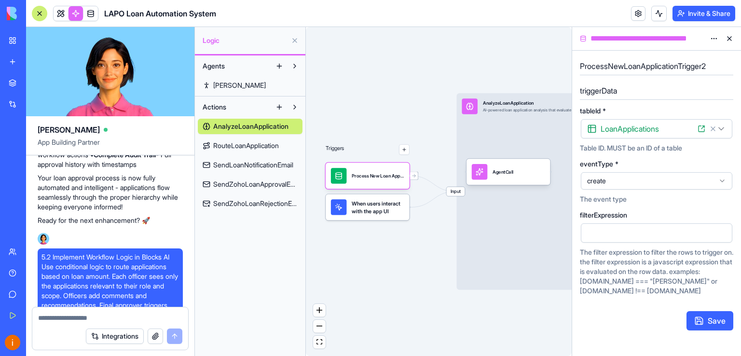
click at [723, 128] on html "BETA My Workspace New app Marketplace Integrations Recent LAPO LPM LAPO Loan Au…" at bounding box center [370, 178] width 741 height 356
click at [724, 181] on icon at bounding box center [722, 181] width 8 height 8
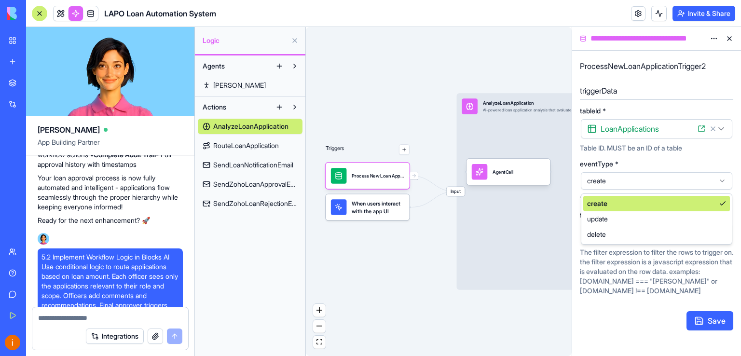
click at [724, 181] on icon at bounding box center [722, 181] width 8 height 8
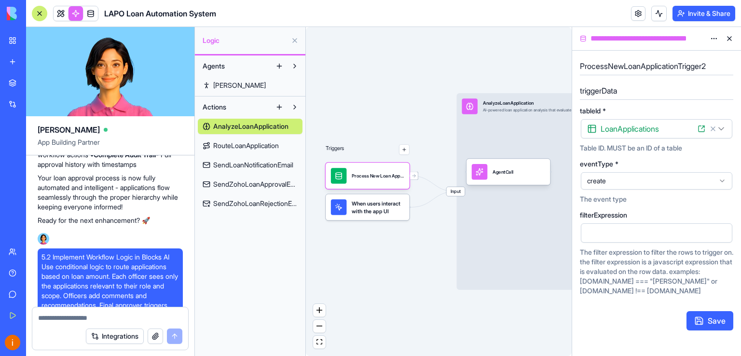
click at [255, 145] on span "RouteLoanApplication" at bounding box center [246, 146] width 66 height 10
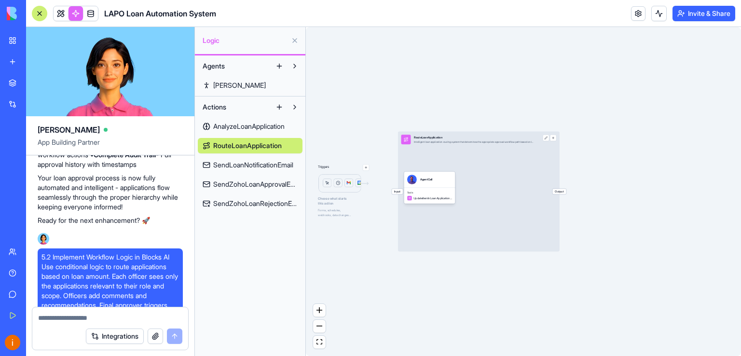
click at [339, 187] on img at bounding box center [343, 183] width 51 height 19
click at [369, 169] on div "Triggers Choose what starts this action Forms, schedules, webhooks, data change…" at bounding box center [523, 191] width 435 height 329
click at [320, 310] on icon "zoom in" at bounding box center [319, 310] width 6 height 6
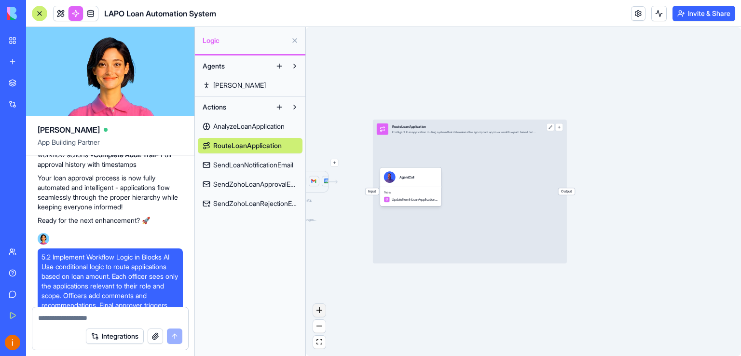
click at [320, 310] on icon "zoom in" at bounding box center [319, 310] width 6 height 6
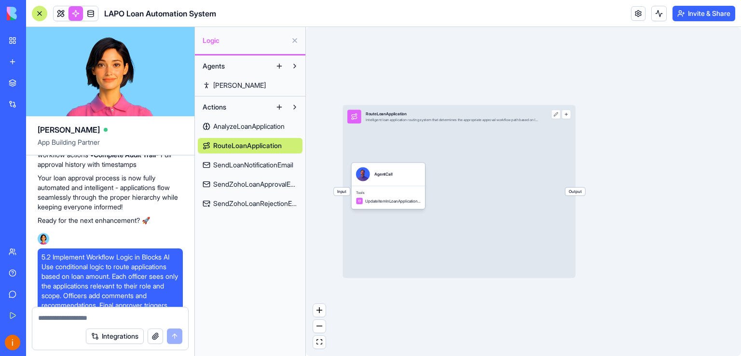
drag, startPoint x: 348, startPoint y: 241, endPoint x: 451, endPoint y: 226, distance: 103.7
click at [451, 226] on div "Input RouteLoanApplication Intelligent loan application routing system that det…" at bounding box center [458, 191] width 232 height 173
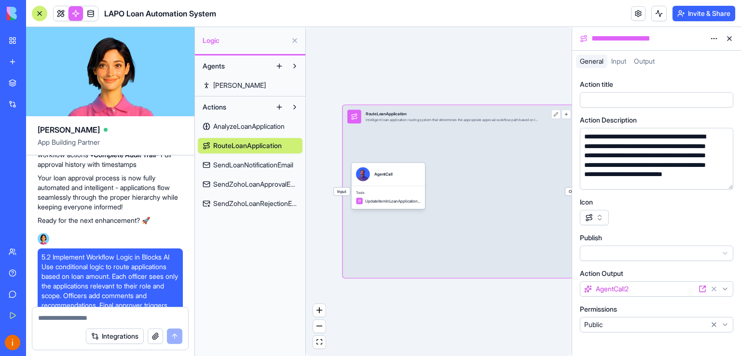
drag, startPoint x: 411, startPoint y: 158, endPoint x: 431, endPoint y: 157, distance: 20.3
click at [431, 157] on div "Input RouteLoanApplication Intelligent loan application routing system that det…" at bounding box center [458, 191] width 232 height 173
drag, startPoint x: 367, startPoint y: 88, endPoint x: 445, endPoint y: 89, distance: 77.6
click at [445, 89] on div "Triggers Choose what starts this action Forms, schedules, webhooks, data change…" at bounding box center [439, 191] width 266 height 329
click at [550, 70] on div "Triggers Choose what starts this action Forms, schedules, webhooks, data change…" at bounding box center [439, 191] width 266 height 329
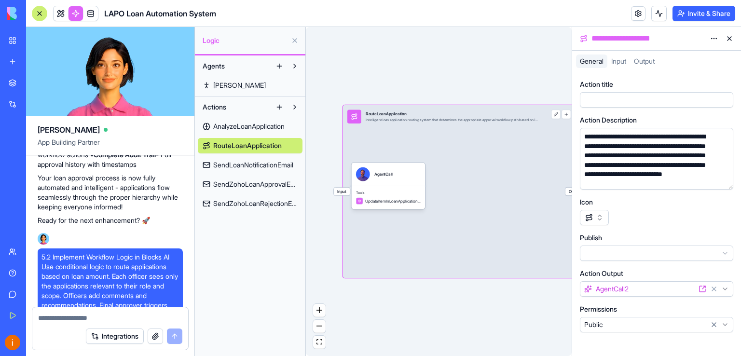
click at [731, 39] on button at bounding box center [728, 38] width 15 height 15
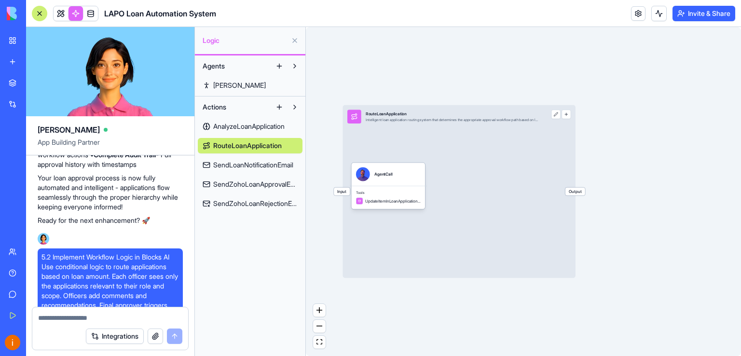
drag, startPoint x: 326, startPoint y: 116, endPoint x: 420, endPoint y: 108, distance: 94.4
click at [420, 108] on div "Triggers Choose what starts this action Forms, schedules, webhooks, data change…" at bounding box center [523, 191] width 435 height 329
drag, startPoint x: 333, startPoint y: 268, endPoint x: 455, endPoint y: 240, distance: 124.7
click at [455, 240] on div "Triggers Choose what starts this action Forms, schedules, webhooks, data change…" at bounding box center [523, 191] width 435 height 329
drag, startPoint x: 437, startPoint y: 228, endPoint x: 432, endPoint y: 228, distance: 4.8
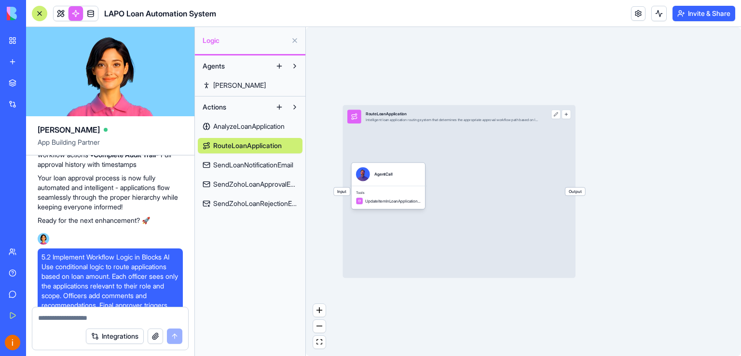
click at [542, 211] on div "Input RouteLoanApplication Intelligent loan application routing system that det…" at bounding box center [458, 191] width 232 height 173
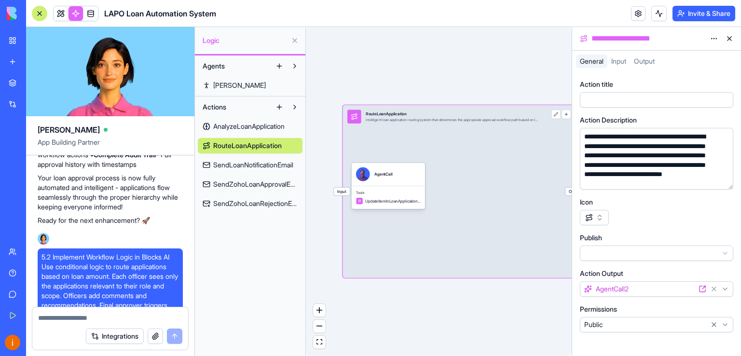
click at [315, 230] on div "Triggers Choose what starts this action Forms, schedules, webhooks, data change…" at bounding box center [439, 191] width 266 height 329
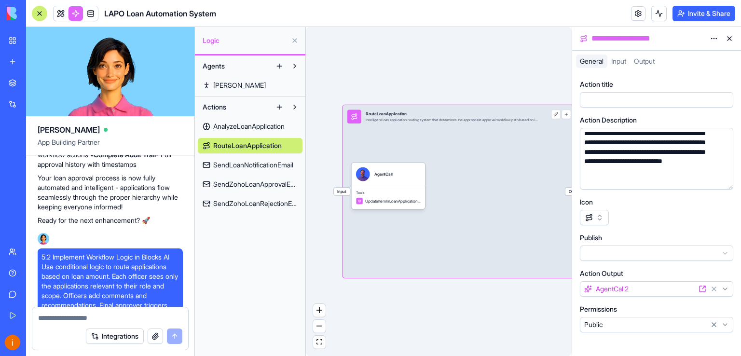
click at [729, 40] on button at bounding box center [728, 38] width 15 height 15
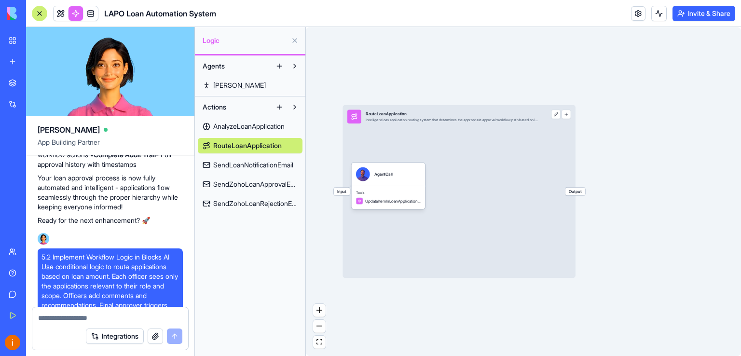
drag, startPoint x: 321, startPoint y: 290, endPoint x: 398, endPoint y: 292, distance: 77.2
click at [399, 293] on div "Triggers Choose what starts this action Forms, schedules, webhooks, data change…" at bounding box center [523, 191] width 435 height 329
click at [323, 240] on div "Triggers Choose what starts this action Forms, schedules, webhooks, data change…" at bounding box center [523, 191] width 435 height 329
drag, startPoint x: 338, startPoint y: 74, endPoint x: 426, endPoint y: 74, distance: 88.7
click at [426, 74] on div "Triggers Choose what starts this action Forms, schedules, webhooks, data change…" at bounding box center [523, 191] width 435 height 329
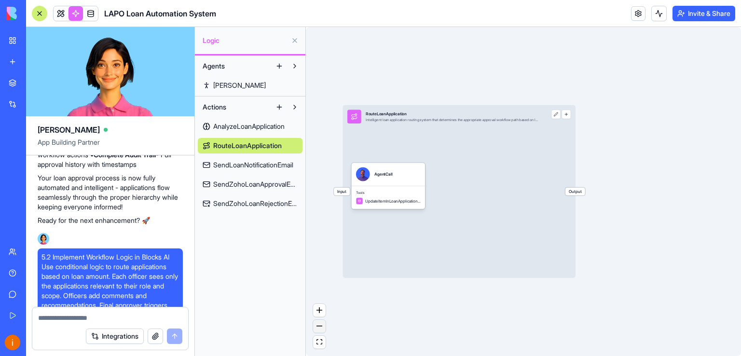
click at [318, 327] on button "zoom out" at bounding box center [319, 326] width 13 height 13
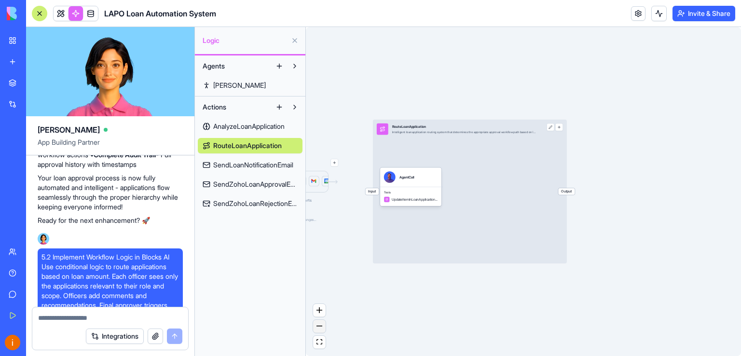
click at [318, 327] on button "zoom out" at bounding box center [319, 326] width 13 height 13
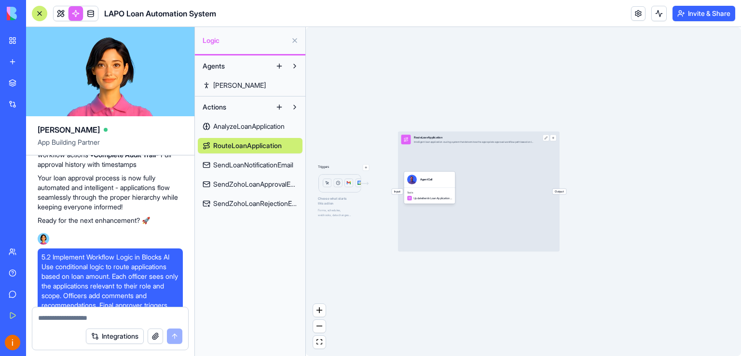
click at [328, 203] on span "Choose what starts this action" at bounding box center [343, 201] width 51 height 10
click at [317, 312] on icon "zoom in" at bounding box center [319, 310] width 6 height 6
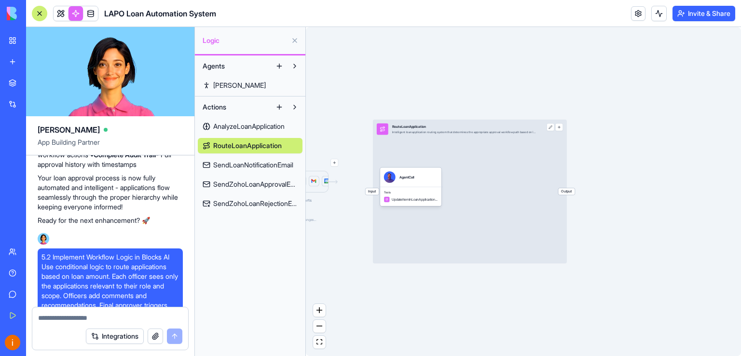
drag, startPoint x: 345, startPoint y: 143, endPoint x: 381, endPoint y: 103, distance: 54.0
click at [381, 103] on div "Triggers Choose what starts this action Forms, schedules, webhooks, data change…" at bounding box center [523, 191] width 435 height 329
click at [295, 107] on button at bounding box center [294, 106] width 15 height 15
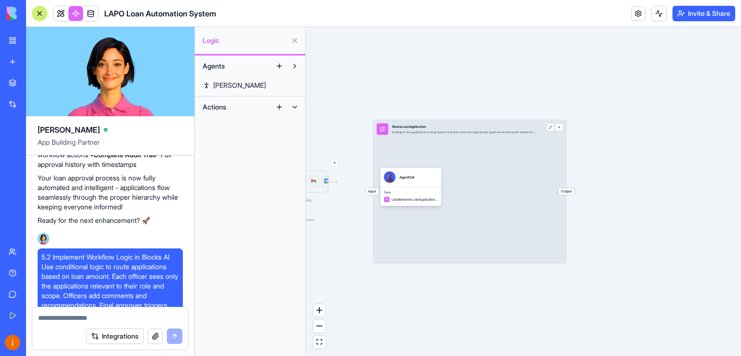
click at [297, 107] on button at bounding box center [294, 106] width 15 height 15
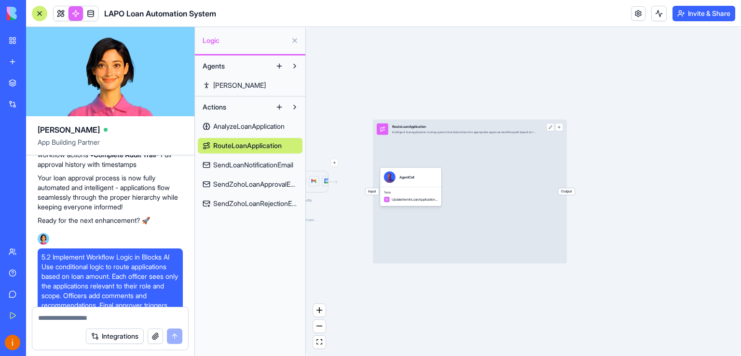
click at [296, 39] on button at bounding box center [294, 40] width 15 height 15
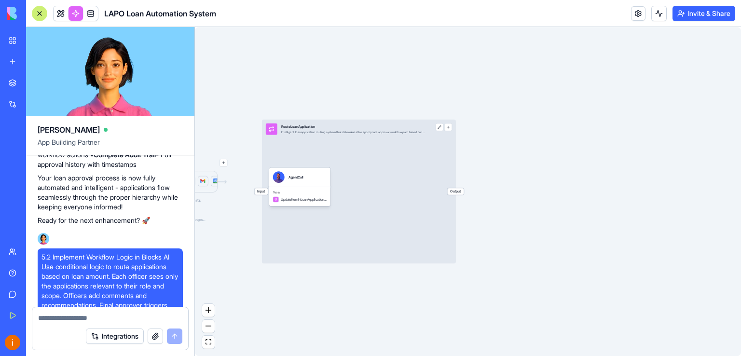
click at [77, 14] on link at bounding box center [75, 13] width 14 height 14
drag, startPoint x: 249, startPoint y: 111, endPoint x: 324, endPoint y: 106, distance: 74.9
click at [324, 106] on div "Triggers Choose what starts this action Forms, schedules, webhooks, data change…" at bounding box center [468, 191] width 546 height 329
click at [207, 325] on button "zoom out" at bounding box center [208, 326] width 13 height 13
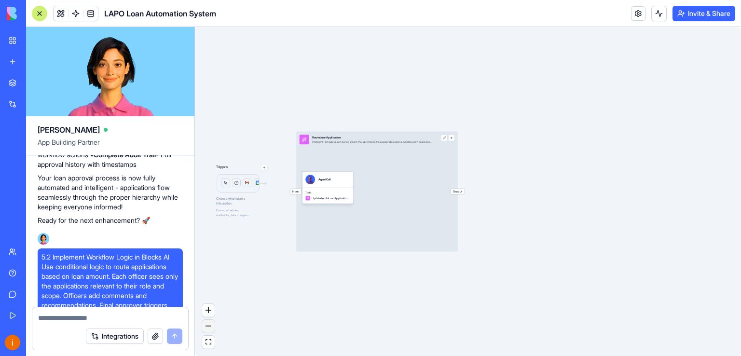
click at [207, 325] on button "zoom out" at bounding box center [208, 326] width 13 height 13
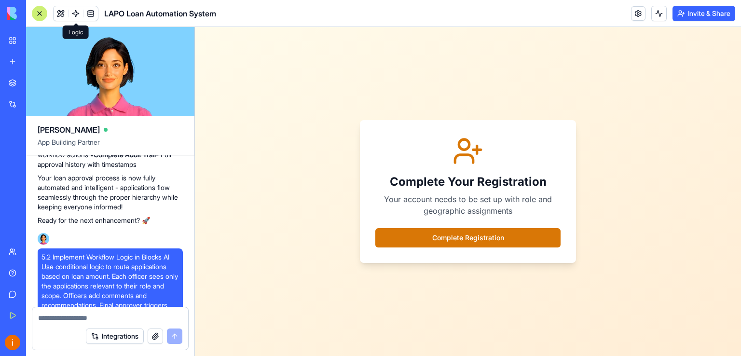
click at [78, 13] on link at bounding box center [75, 13] width 14 height 14
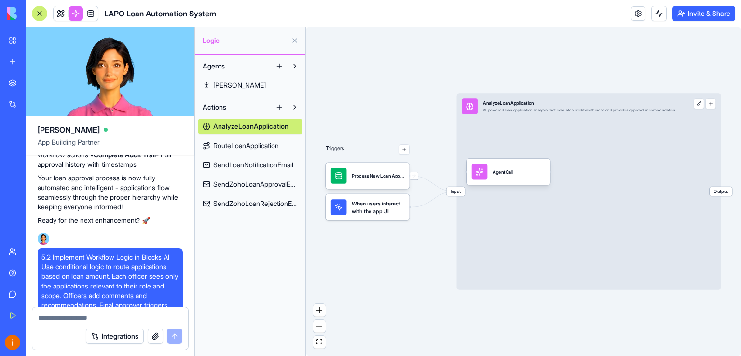
click at [236, 146] on span "RouteLoanApplication" at bounding box center [246, 146] width 66 height 10
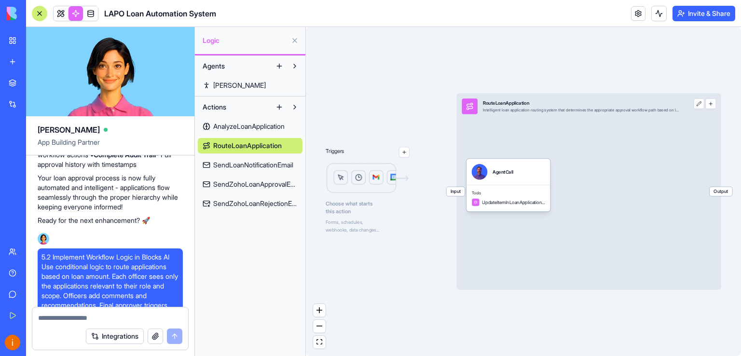
click at [233, 163] on span "SendLoanNotificationEmail" at bounding box center [253, 165] width 80 height 10
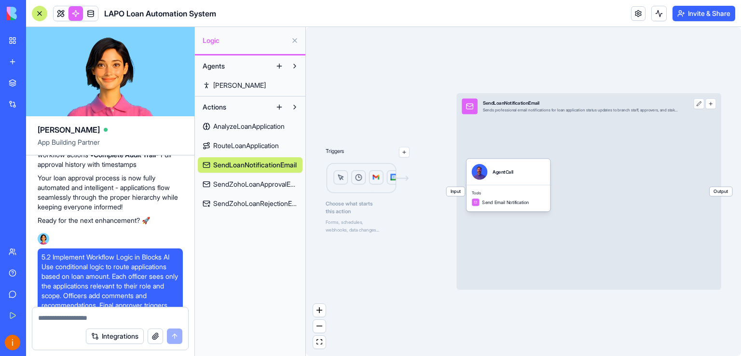
click at [584, 184] on div "Input SendLoanNotificationEmail Sends professional email notifications for loan…" at bounding box center [589, 191] width 264 height 196
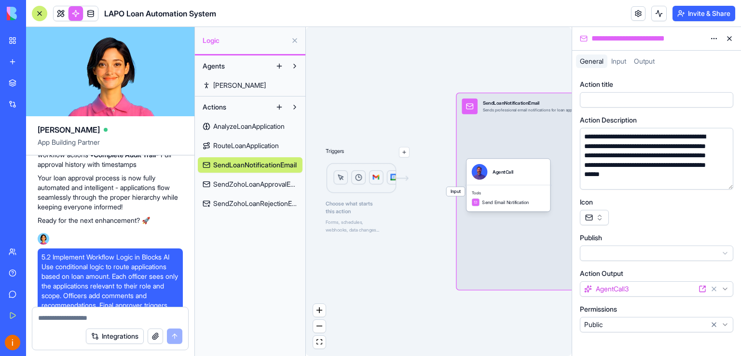
click at [624, 61] on span "Input" at bounding box center [618, 61] width 15 height 8
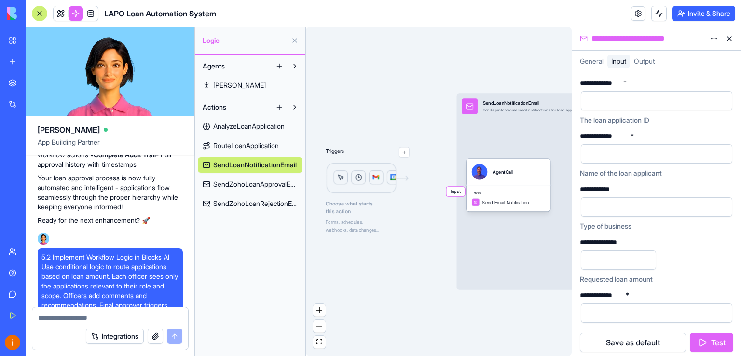
click at [715, 39] on html "BETA My Workspace New app Marketplace Integrations Recent LAPO LPM LAPO Loan Au…" at bounding box center [370, 178] width 741 height 356
click at [643, 62] on span "Output" at bounding box center [644, 61] width 21 height 8
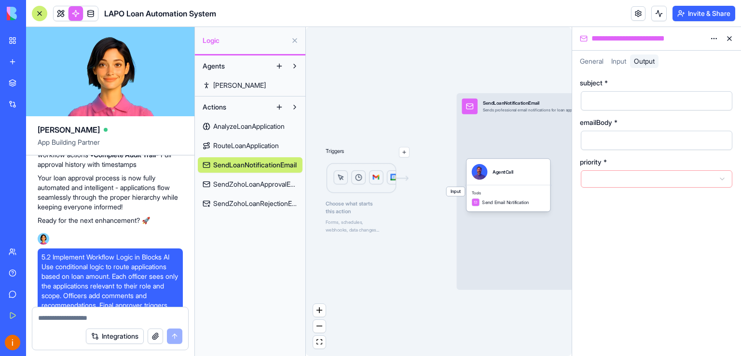
click at [588, 61] on span "General" at bounding box center [592, 61] width 24 height 8
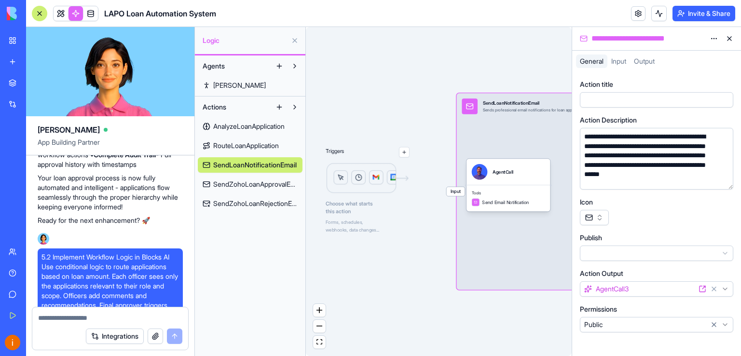
scroll to position [3, 0]
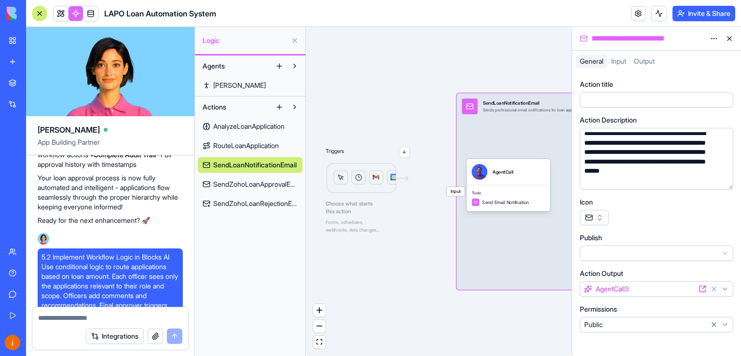
click at [265, 186] on span "SendZohoLoanApprovalEmail" at bounding box center [255, 184] width 84 height 10
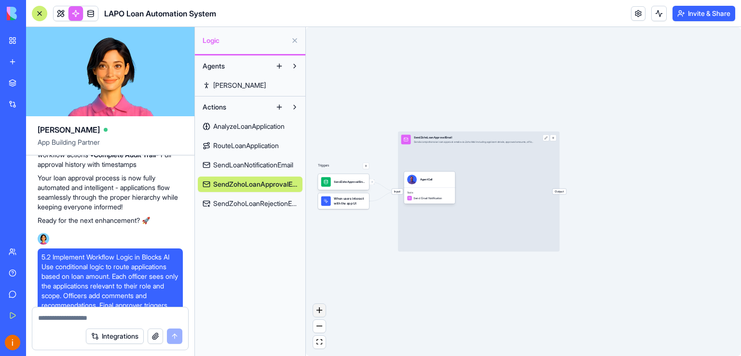
click at [317, 309] on icon "zoom in" at bounding box center [319, 310] width 6 height 6
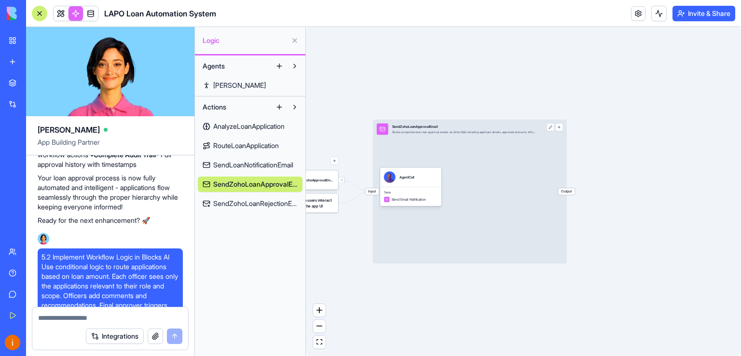
drag, startPoint x: 346, startPoint y: 257, endPoint x: 366, endPoint y: 260, distance: 20.5
click at [366, 260] on div "Triggers SendZohoApprovalEmailTrigger When users interact with the app UI Input…" at bounding box center [523, 191] width 435 height 329
click at [322, 312] on icon "zoom in" at bounding box center [319, 310] width 6 height 6
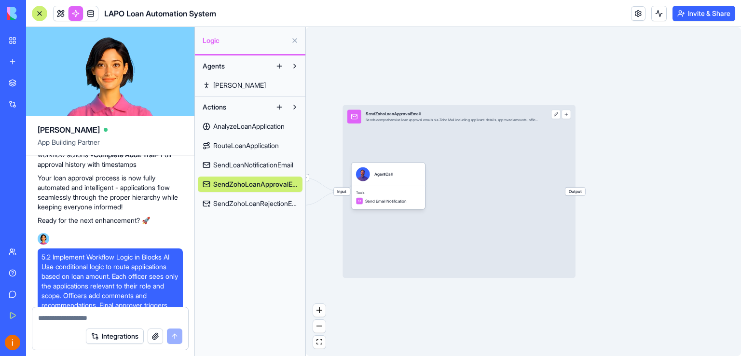
click at [60, 12] on link at bounding box center [61, 13] width 14 height 14
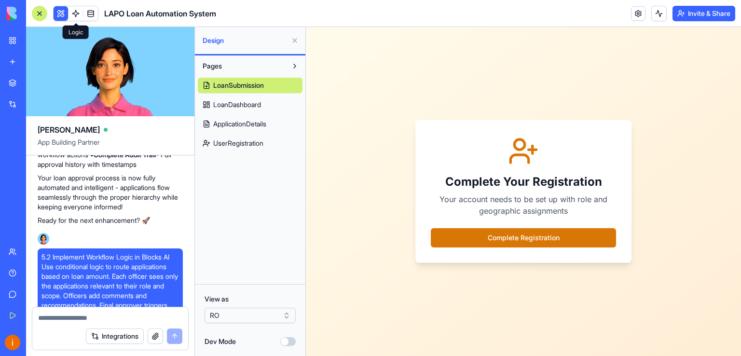
click at [75, 12] on link at bounding box center [75, 13] width 14 height 14
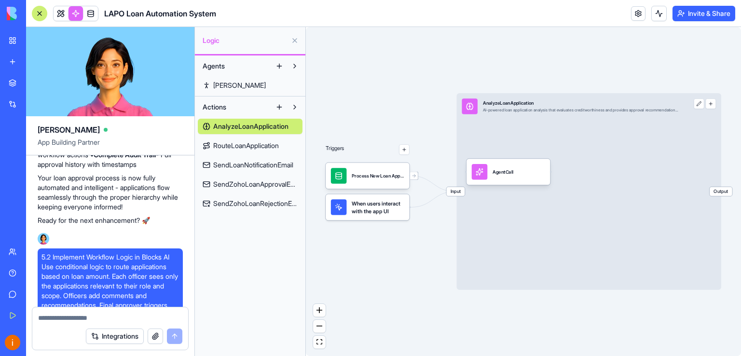
click at [259, 182] on span "SendZohoLoanApprovalEmail" at bounding box center [255, 184] width 84 height 10
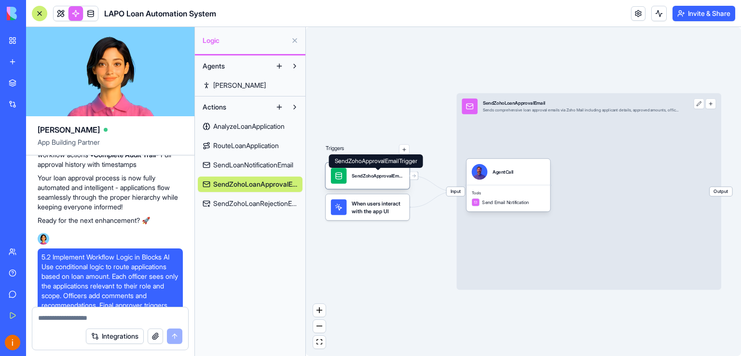
click at [371, 177] on div "SendZohoApprovalEmailTrigger" at bounding box center [378, 176] width 53 height 7
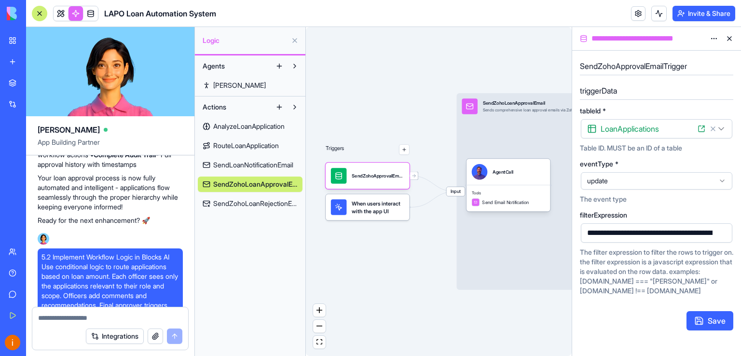
click at [722, 183] on icon at bounding box center [722, 181] width 8 height 8
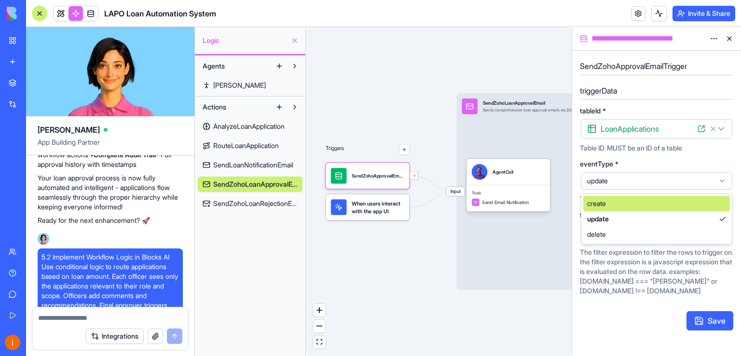
click at [722, 183] on icon at bounding box center [722, 181] width 8 height 8
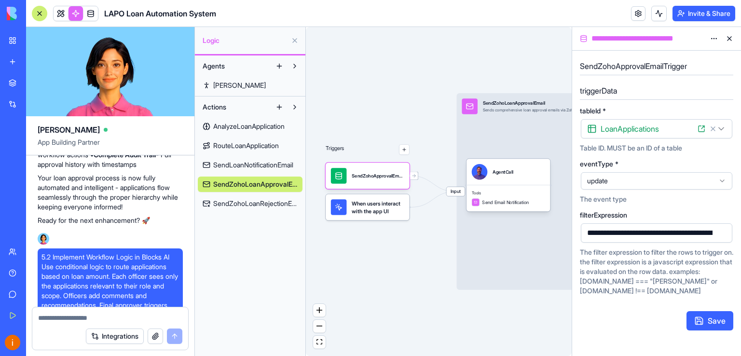
click at [264, 203] on span "SendZohoLoanRejectionEmail" at bounding box center [255, 204] width 84 height 10
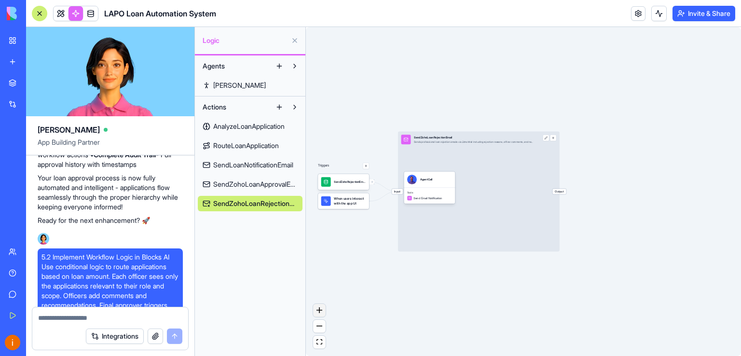
click at [322, 312] on icon "zoom in" at bounding box center [319, 310] width 6 height 6
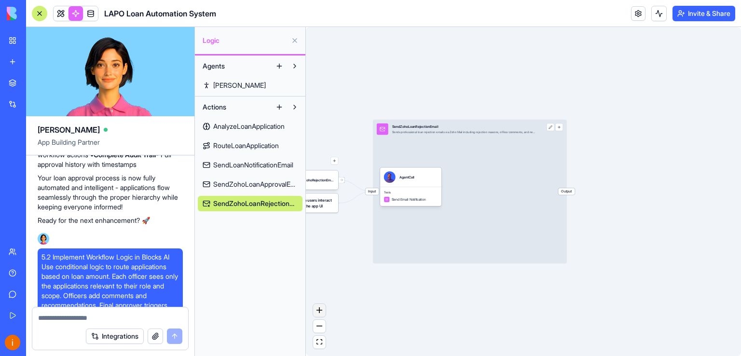
click at [322, 312] on icon "zoom in" at bounding box center [319, 310] width 6 height 6
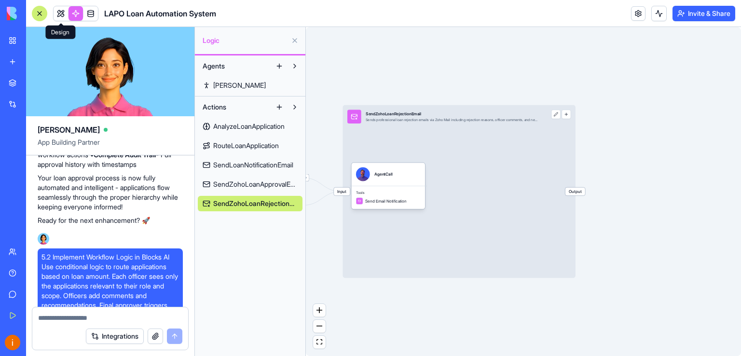
click at [58, 14] on link at bounding box center [61, 13] width 14 height 14
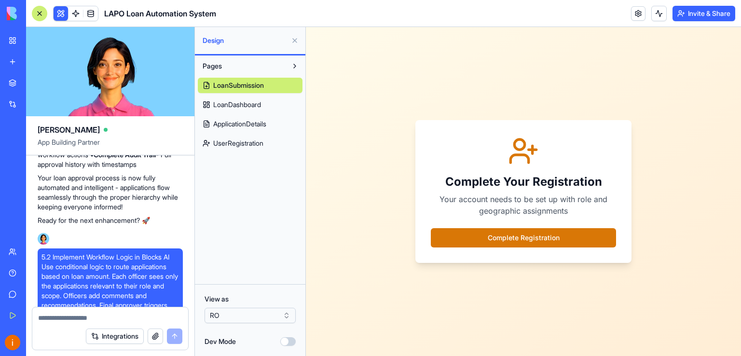
click at [285, 316] on html "BETA My Workspace New app Marketplace Integrations Recent LAPO LPM LAPO Loan Au…" at bounding box center [370, 178] width 741 height 356
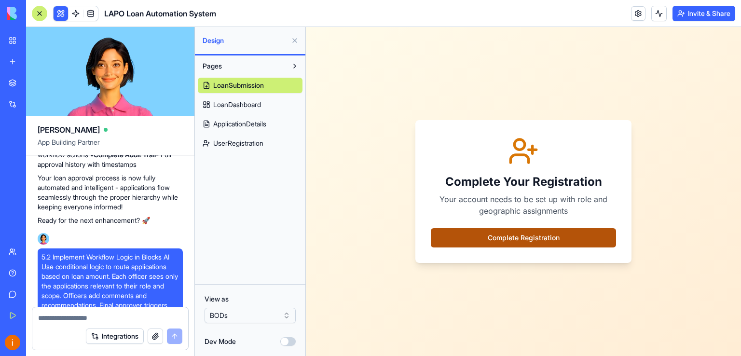
click at [526, 239] on button "Complete Registration" at bounding box center [523, 237] width 185 height 19
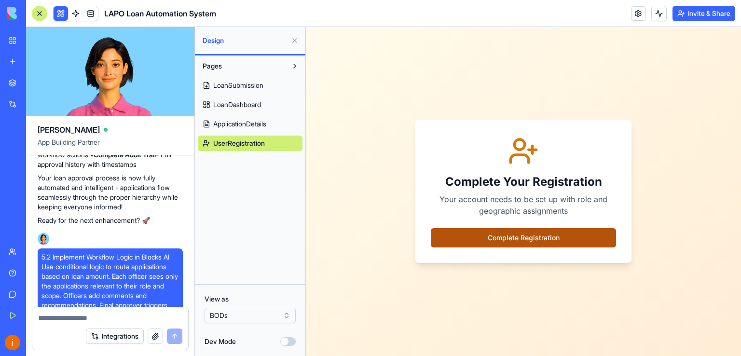
click at [511, 237] on button "Complete Registration" at bounding box center [523, 237] width 185 height 19
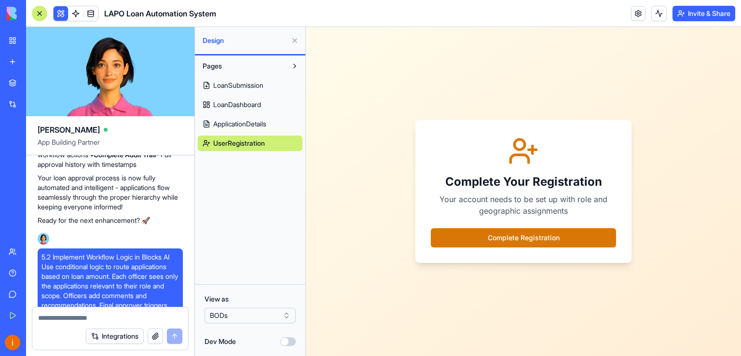
click at [267, 143] on link "UserRegistration" at bounding box center [250, 143] width 105 height 15
click at [252, 141] on span "UserRegistration" at bounding box center [239, 143] width 52 height 10
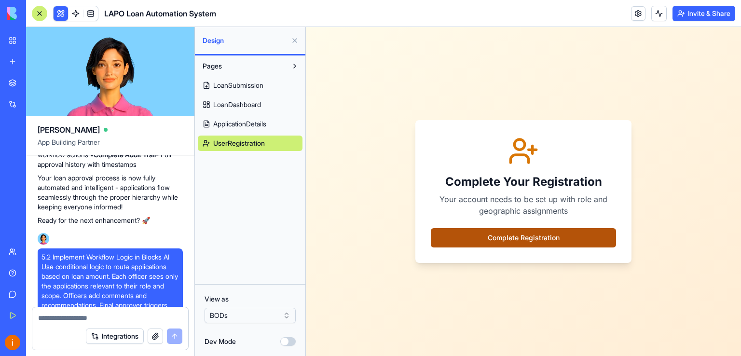
click at [505, 234] on button "Complete Registration" at bounding box center [523, 237] width 185 height 19
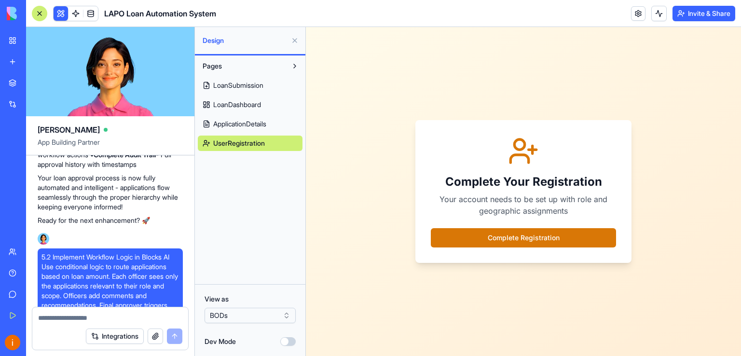
click at [238, 125] on span "ApplicationDetails" at bounding box center [239, 124] width 53 height 10
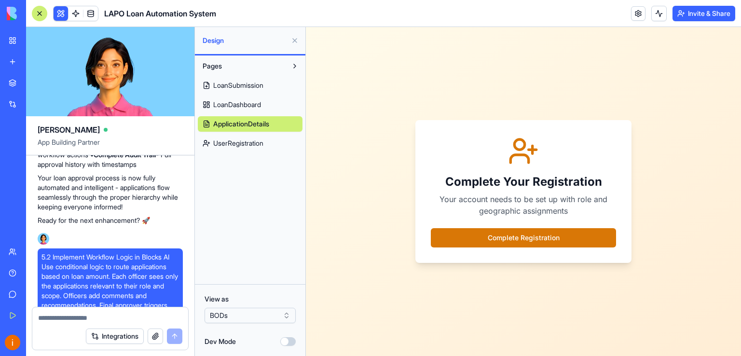
click at [257, 122] on span "ApplicationDetails" at bounding box center [241, 124] width 56 height 10
click at [255, 100] on span "LoanDashboard" at bounding box center [237, 105] width 48 height 10
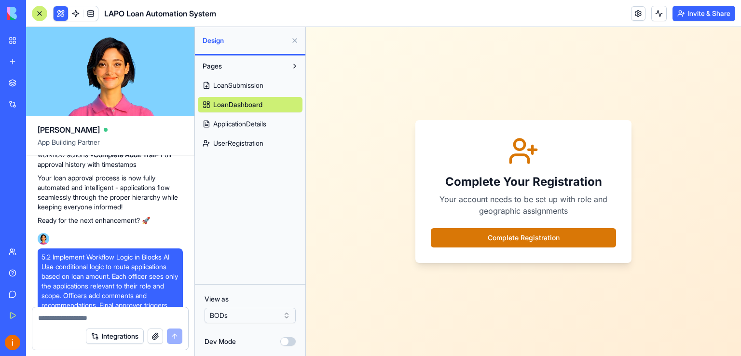
click at [256, 86] on span "LoanSubmission" at bounding box center [238, 86] width 50 height 10
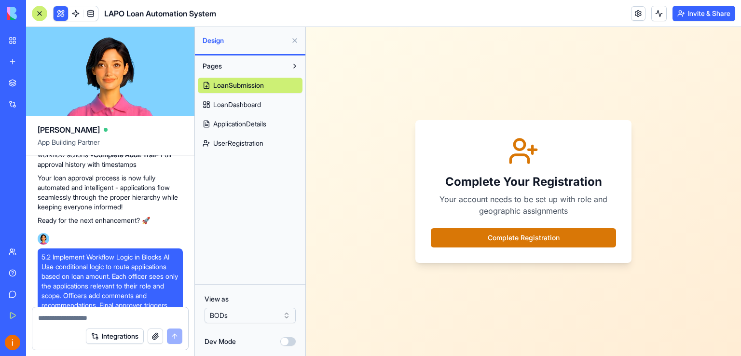
click at [287, 344] on button "Dev Mode" at bounding box center [287, 341] width 15 height 9
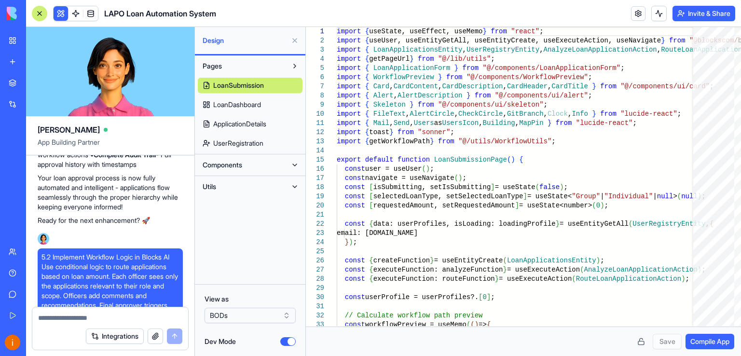
click at [286, 340] on button "Dev Mode" at bounding box center [287, 341] width 15 height 9
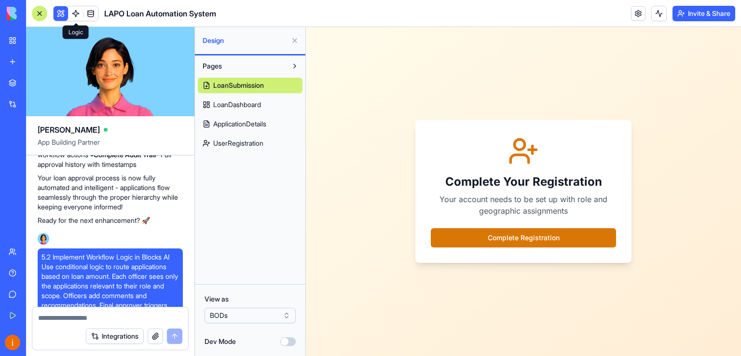
click at [77, 11] on link at bounding box center [75, 13] width 14 height 14
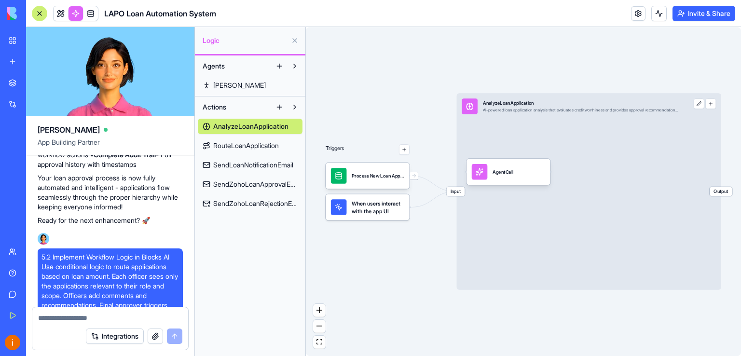
click at [258, 201] on span "SendZohoLoanRejectionEmail" at bounding box center [255, 204] width 84 height 10
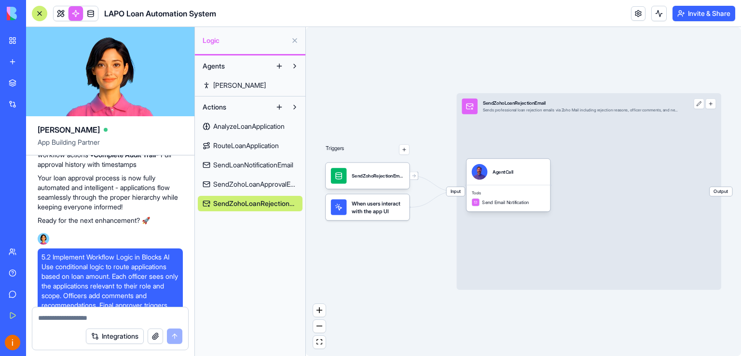
click at [294, 68] on button at bounding box center [294, 65] width 15 height 15
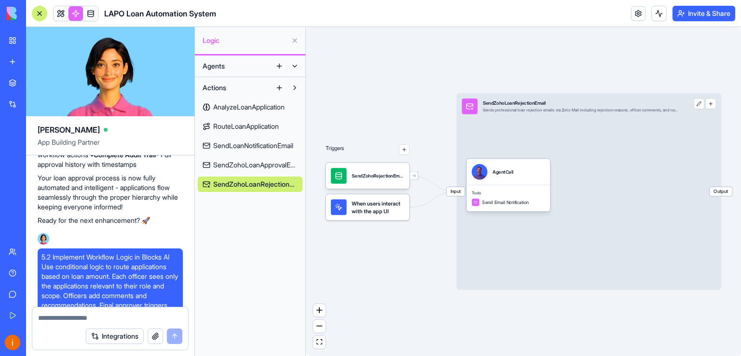
click at [294, 68] on button at bounding box center [294, 65] width 15 height 15
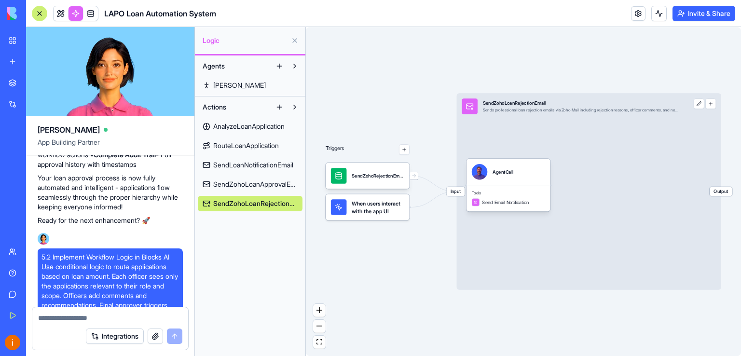
click at [293, 106] on button at bounding box center [294, 106] width 15 height 15
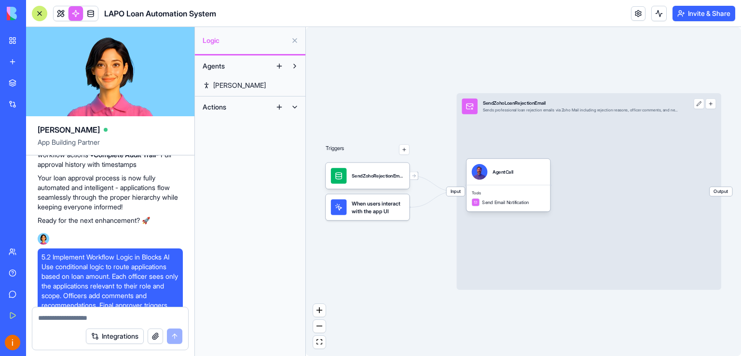
click at [293, 106] on button at bounding box center [294, 106] width 15 height 15
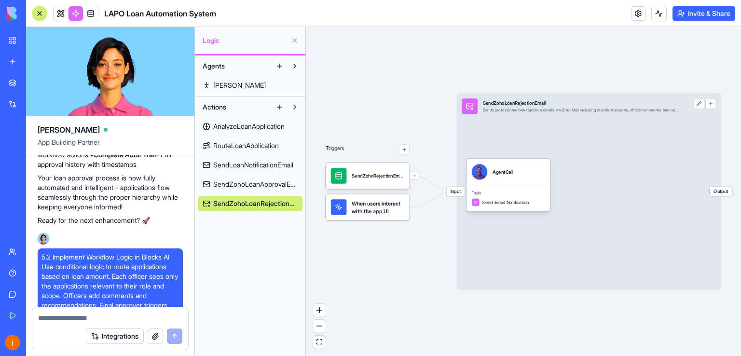
click at [723, 193] on span "Output" at bounding box center [720, 191] width 23 height 9
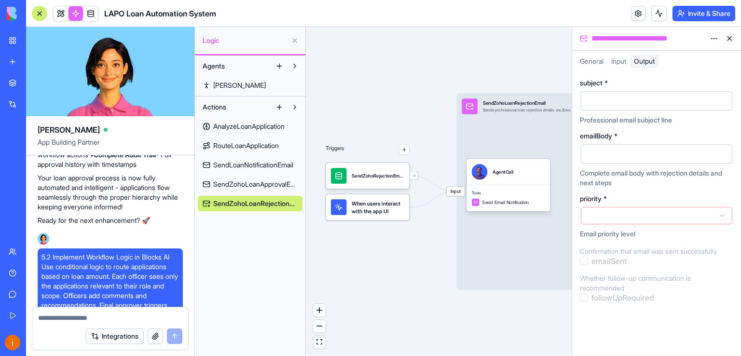
click at [623, 63] on span "Input" at bounding box center [618, 61] width 15 height 8
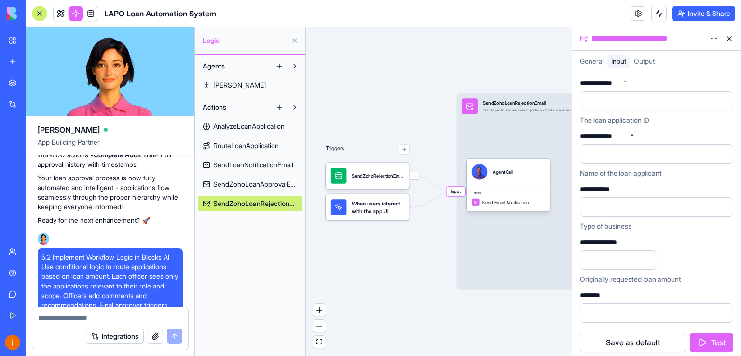
click at [588, 60] on span "General" at bounding box center [592, 61] width 24 height 8
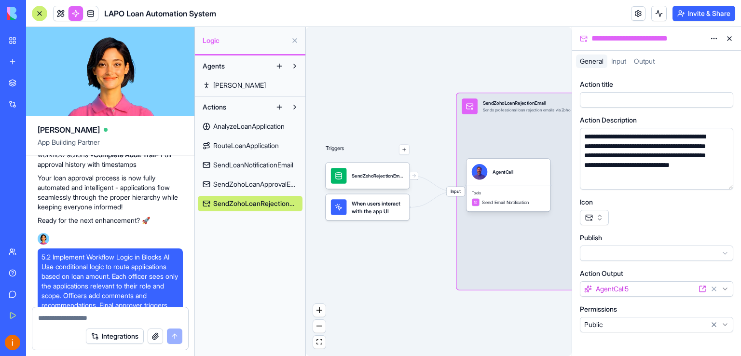
click at [532, 52] on div "Triggers SendZohoRejectionEmailTrigger When users interact with the app UI Inpu…" at bounding box center [439, 191] width 266 height 329
click at [729, 38] on button at bounding box center [728, 38] width 15 height 15
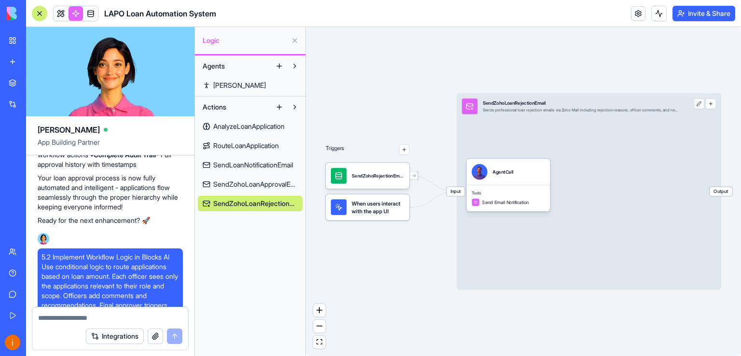
click at [85, 321] on textarea at bounding box center [110, 318] width 144 height 10
click at [85, 319] on textarea at bounding box center [110, 318] width 144 height 10
paste textarea "**********"
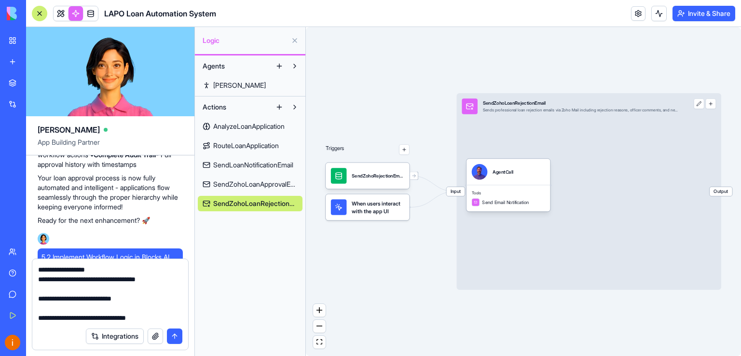
scroll to position [105, 0]
type textarea "**********"
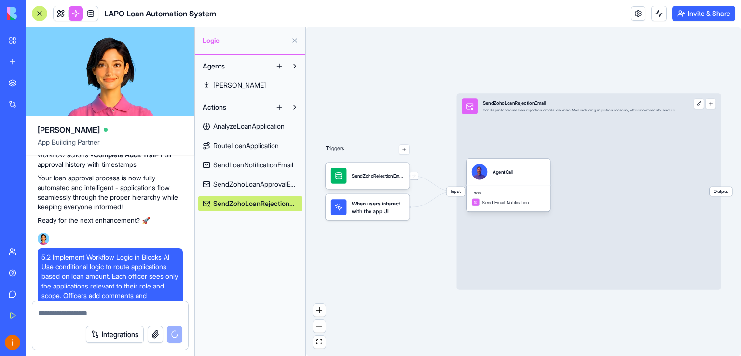
scroll to position [0, 0]
